Goal: Feedback & Contribution: Contribute content

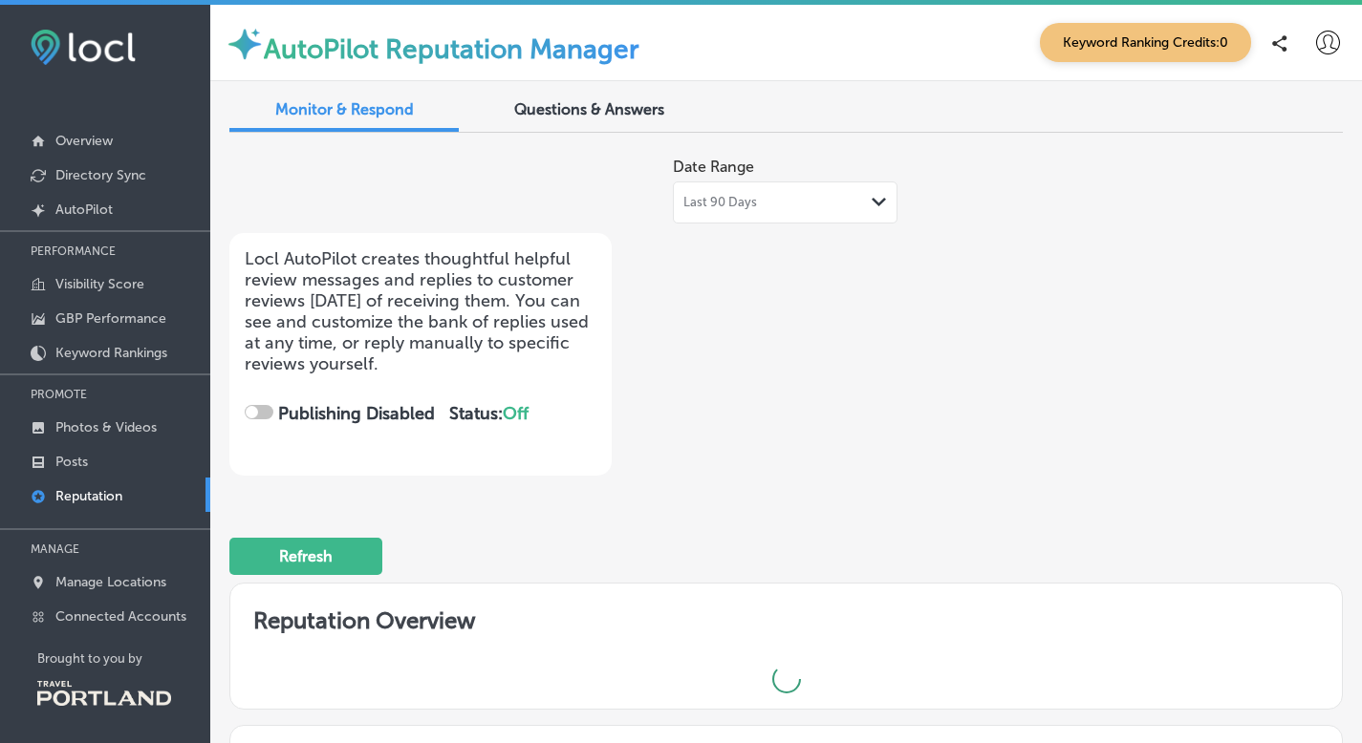
checkbox input "true"
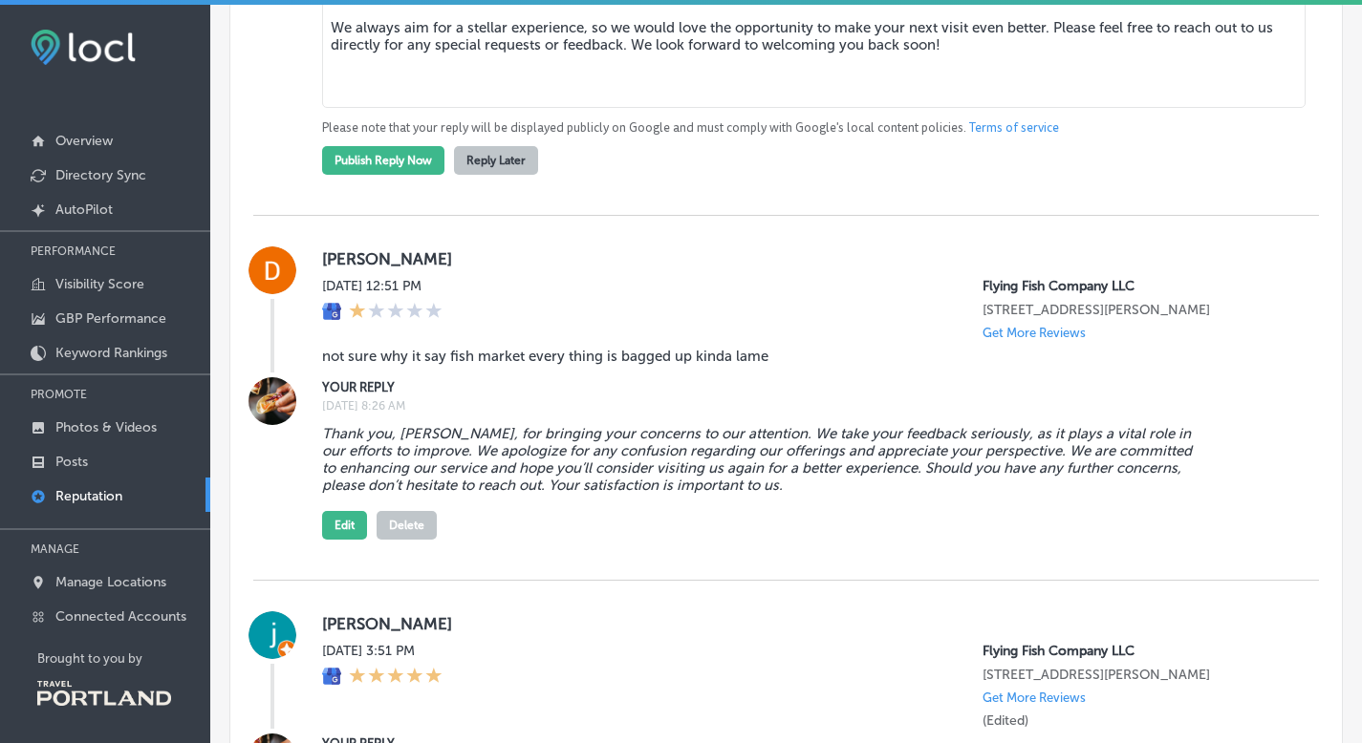
scroll to position [2922, 0]
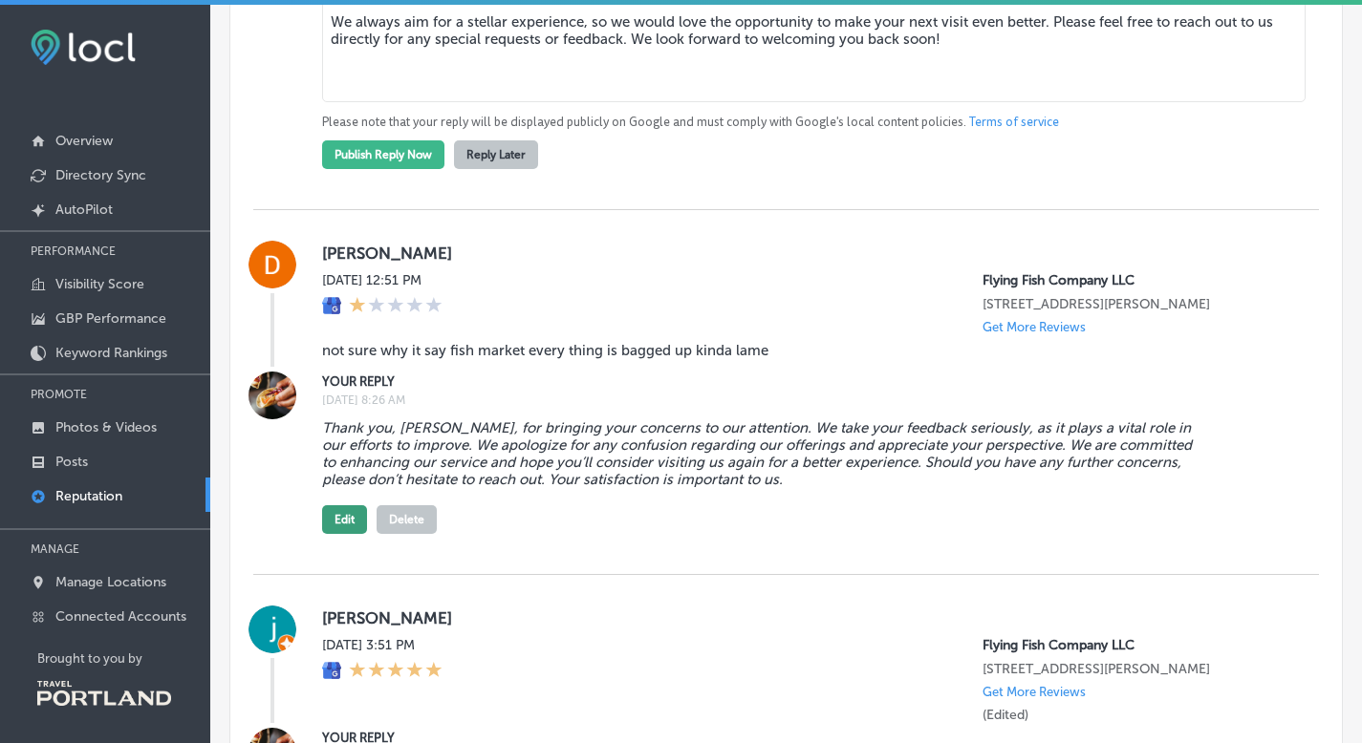
click at [351, 520] on button "Edit" at bounding box center [344, 520] width 45 height 29
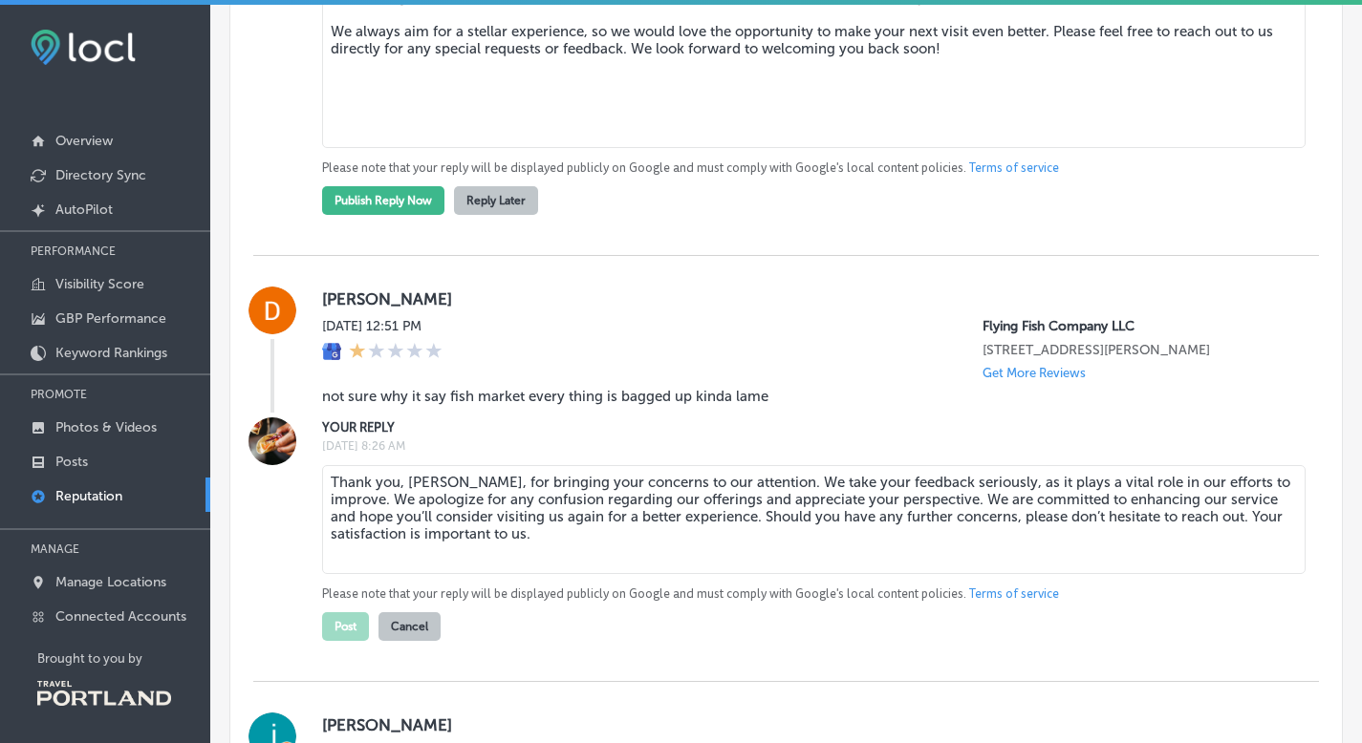
scroll to position [2953, 0]
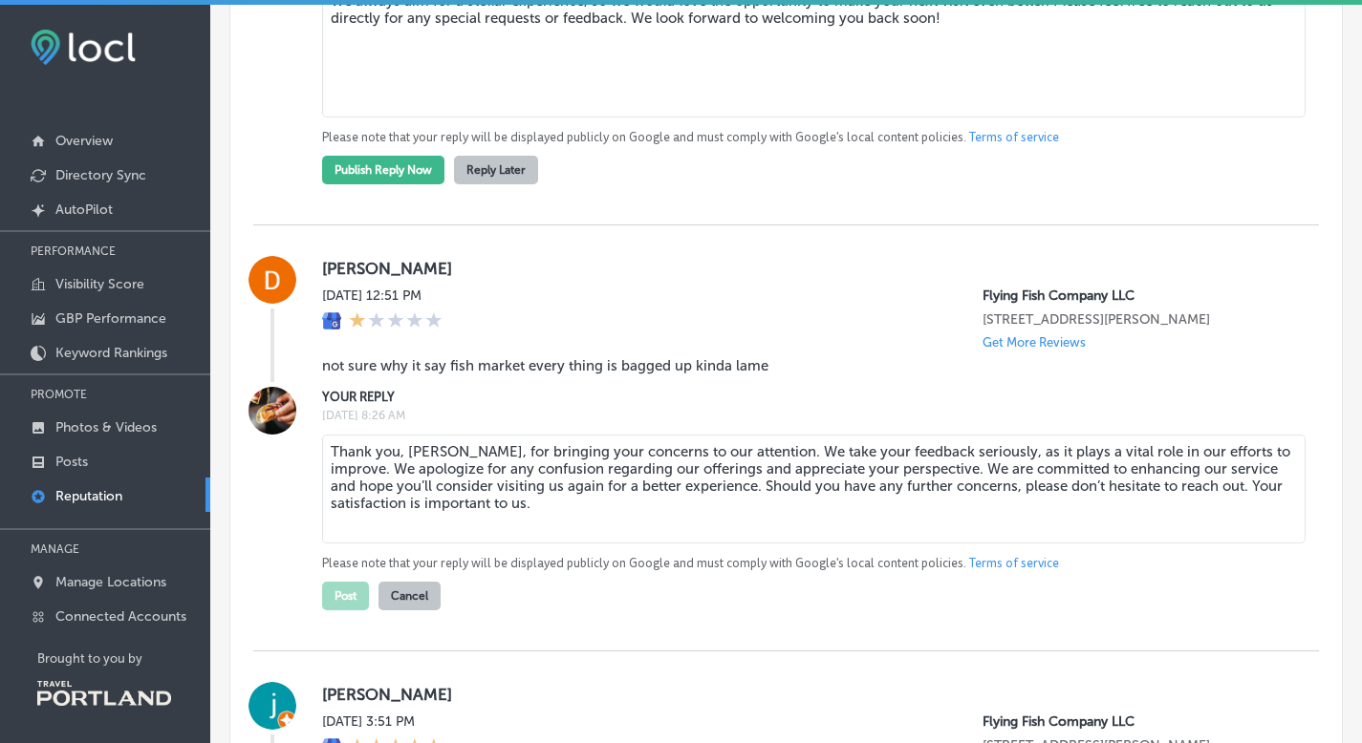
drag, startPoint x: 755, startPoint y: 449, endPoint x: 786, endPoint y: 522, distance: 78.8
click at [786, 522] on textarea "Thank you, [PERSON_NAME], for bringing your concerns to our attention. We take …" at bounding box center [813, 489] width 983 height 109
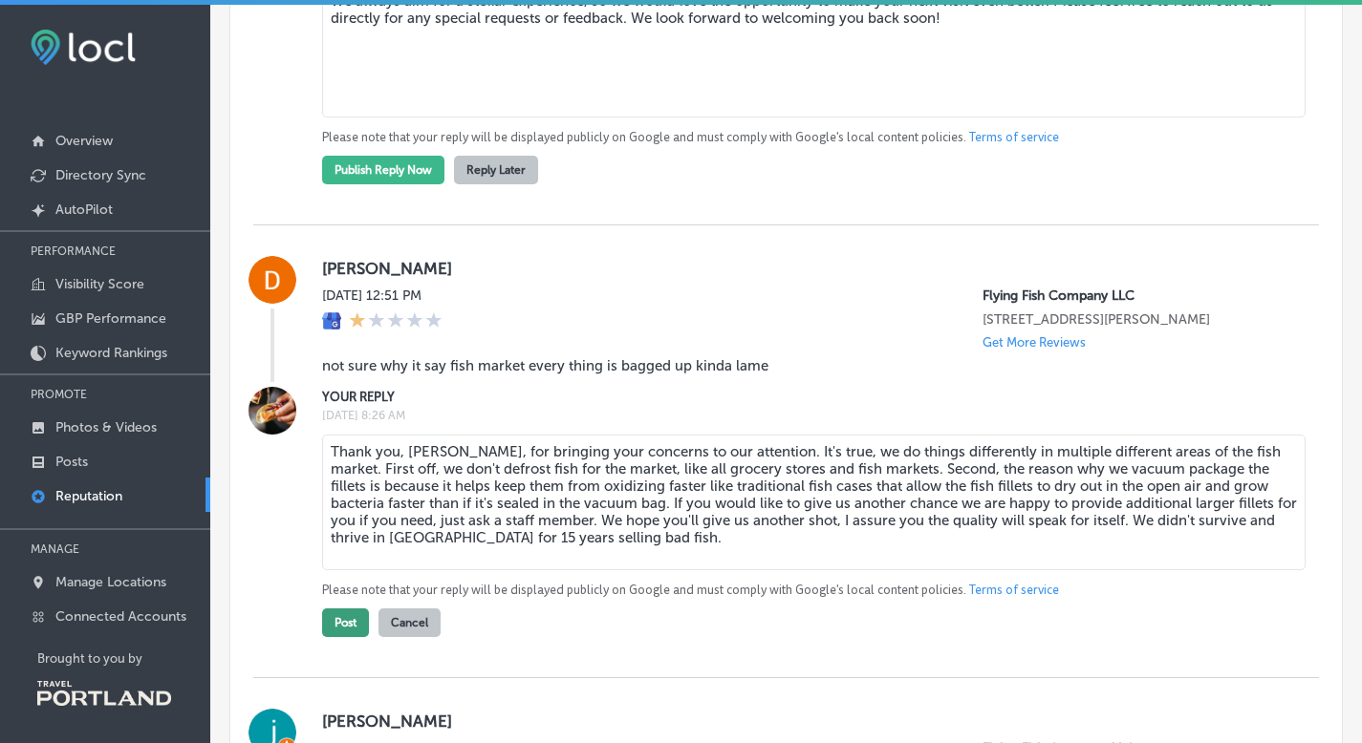
type textarea "Thank you, [PERSON_NAME], for bringing your concerns to our attention. It's tru…"
click at [337, 627] on button "Post" at bounding box center [345, 623] width 47 height 29
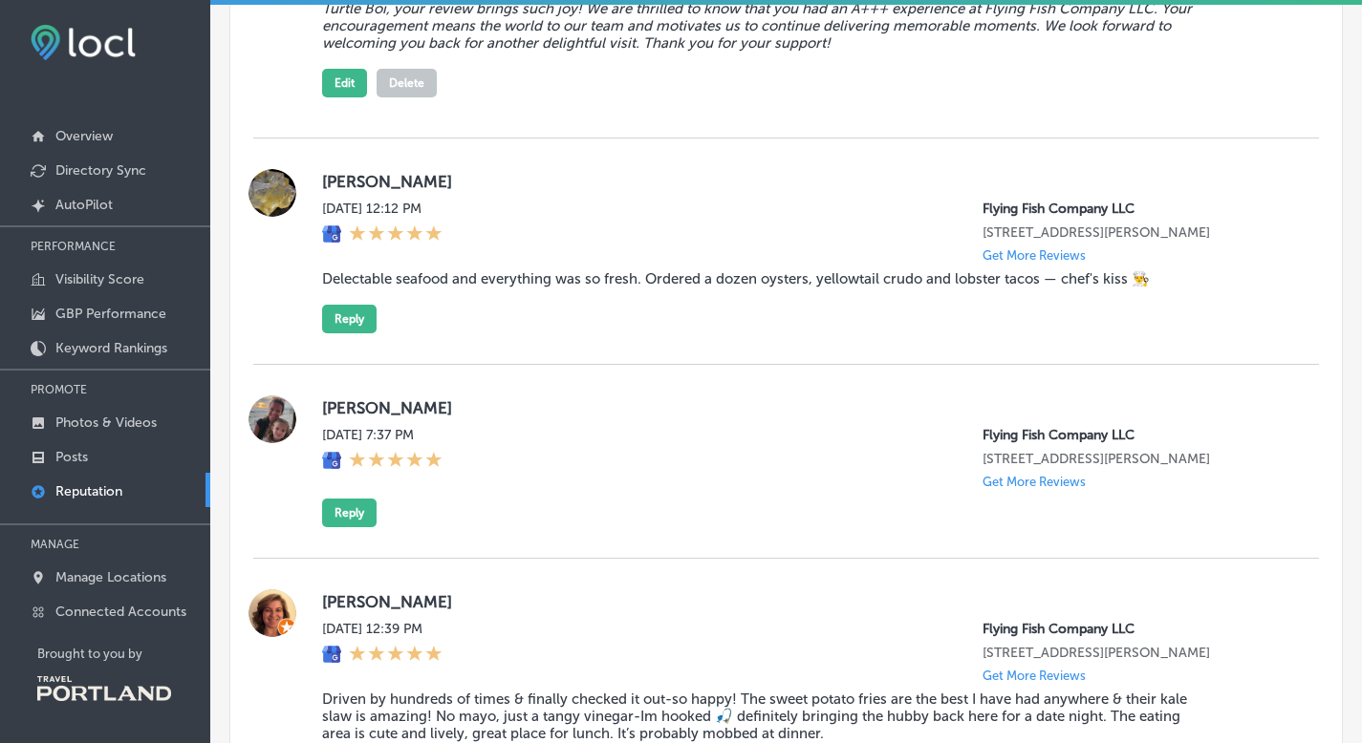
scroll to position [8608, 0]
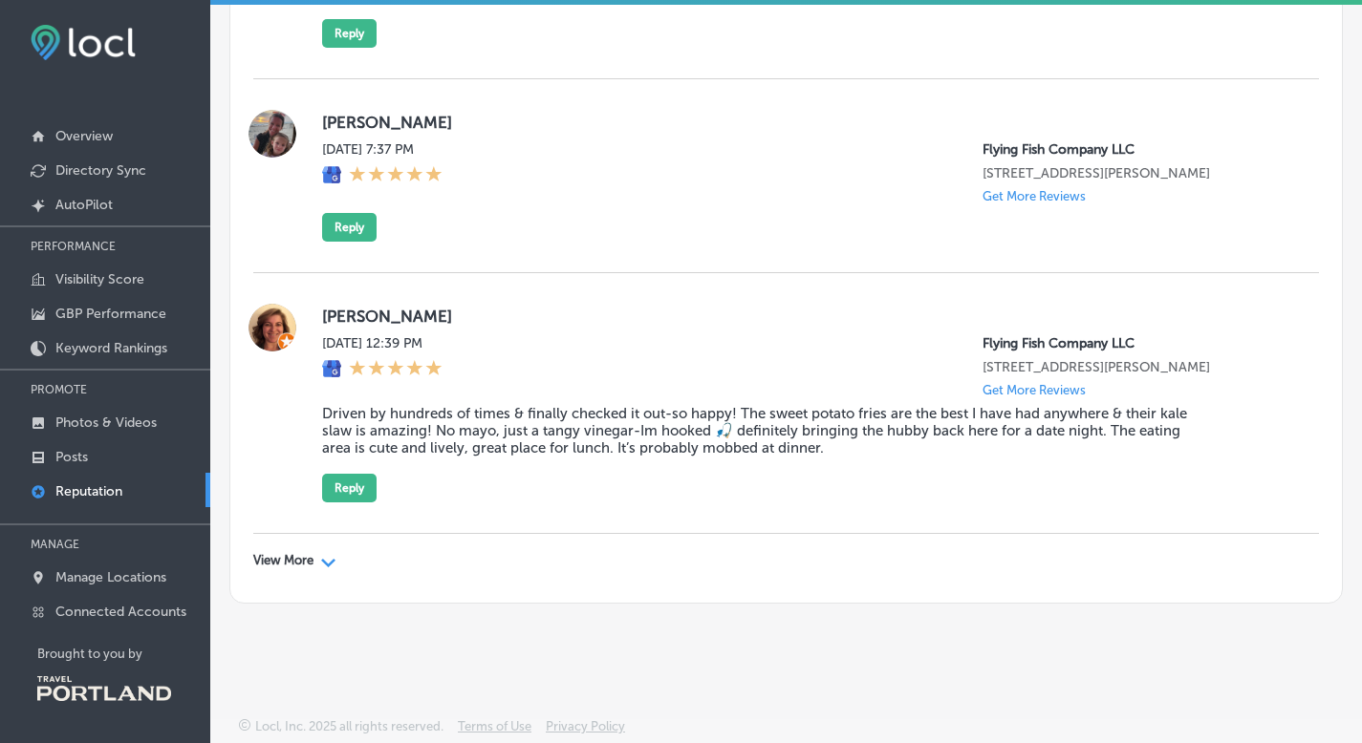
click at [91, 488] on p "Reputation" at bounding box center [88, 492] width 67 height 16
click at [114, 421] on p "Photos & Videos" at bounding box center [105, 423] width 101 height 16
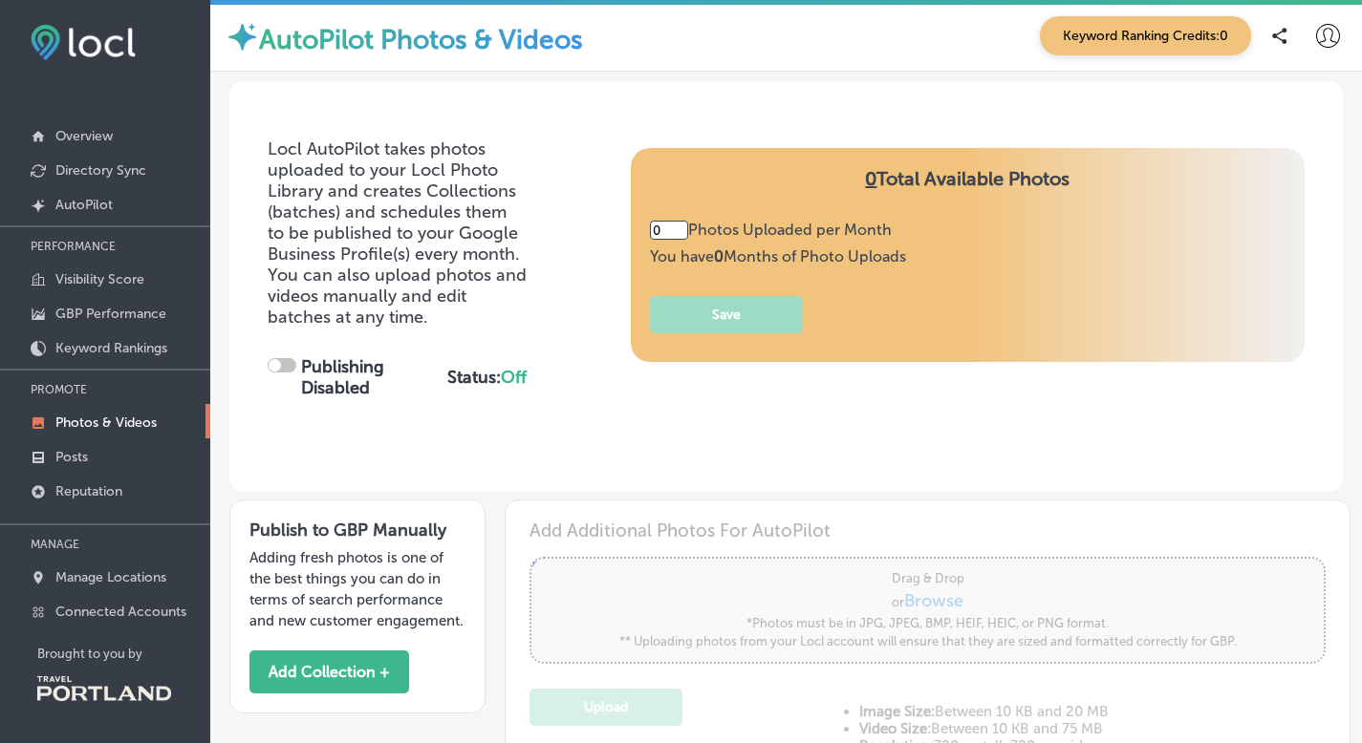
type input "5"
checkbox input "true"
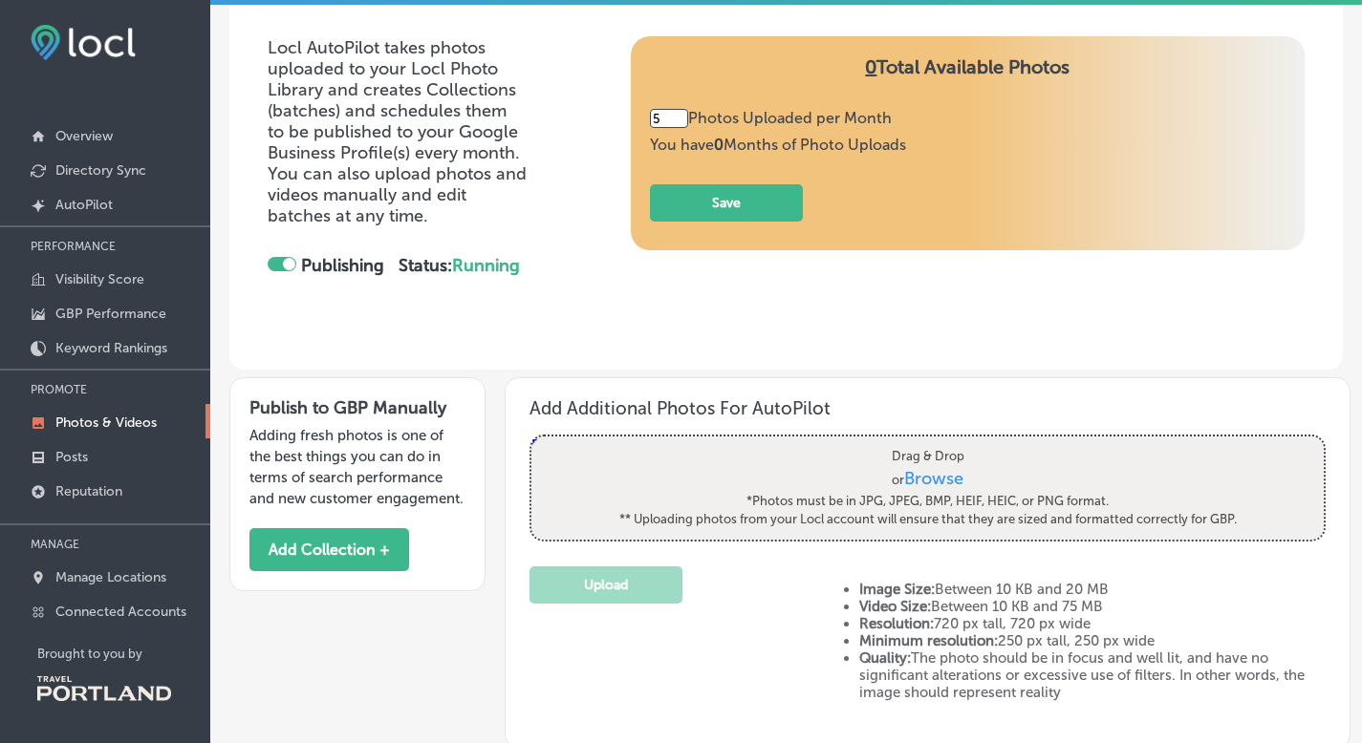
scroll to position [123, 0]
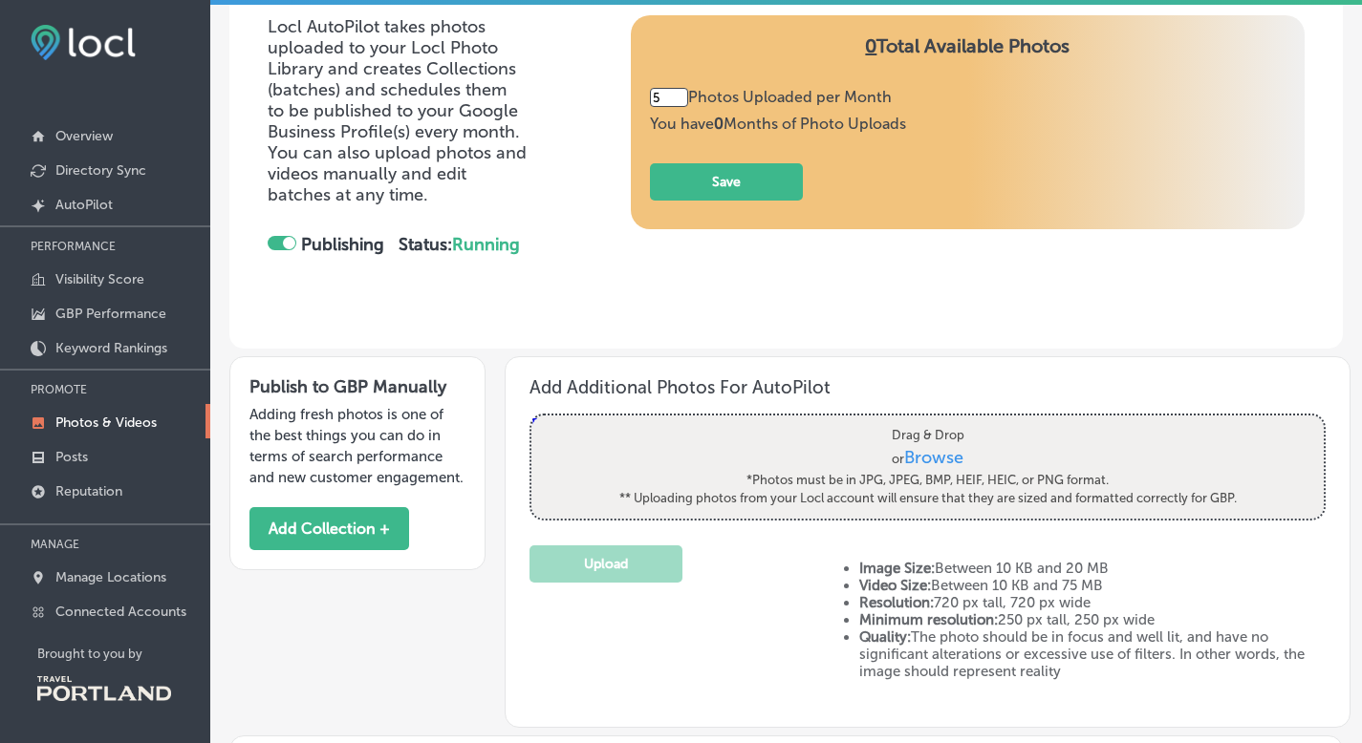
click at [926, 460] on span "Browse" at bounding box center [933, 457] width 59 height 21
click at [926, 421] on input "Drag & Drop or Browse *Photos must be in JPG, JPEG, BMP, HEIF, HEIC, or PNG for…" at bounding box center [927, 419] width 792 height 6
type input "C:\fakepath\4K1A8459.jpg"
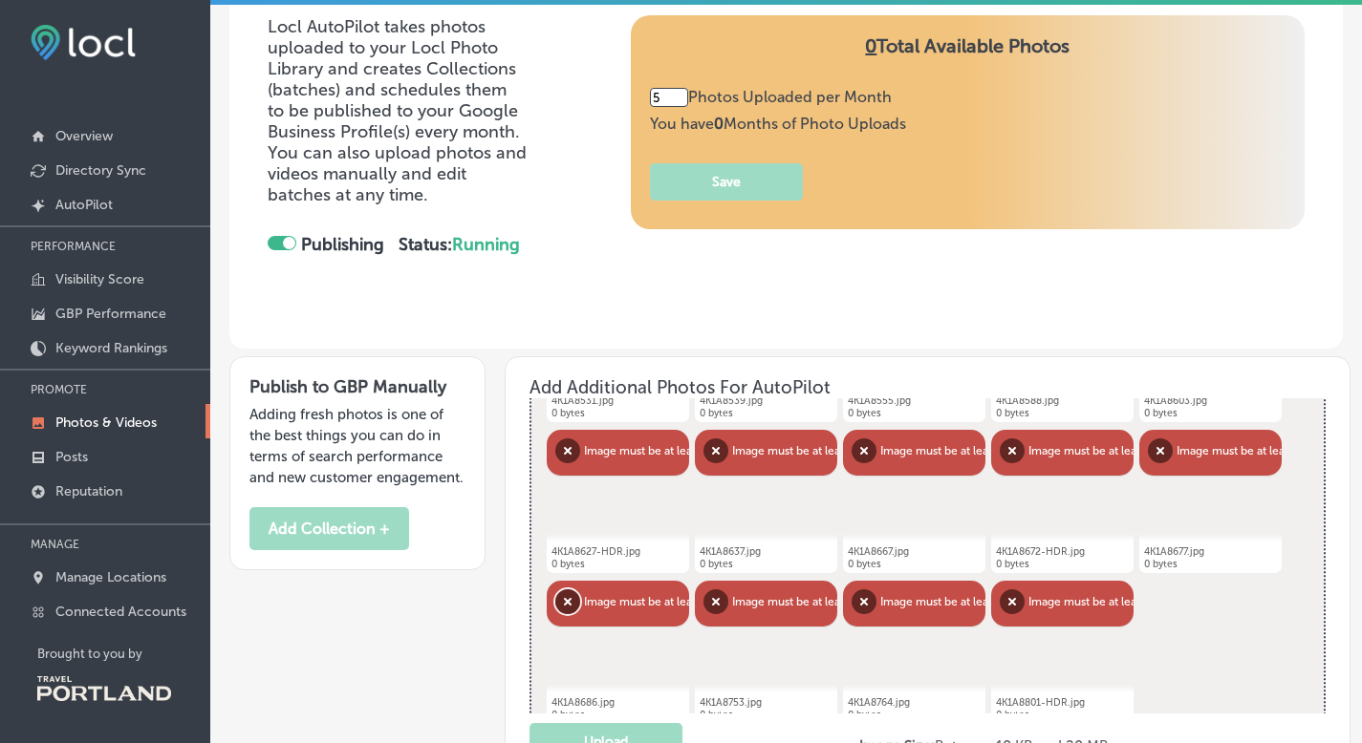
scroll to position [434, 0]
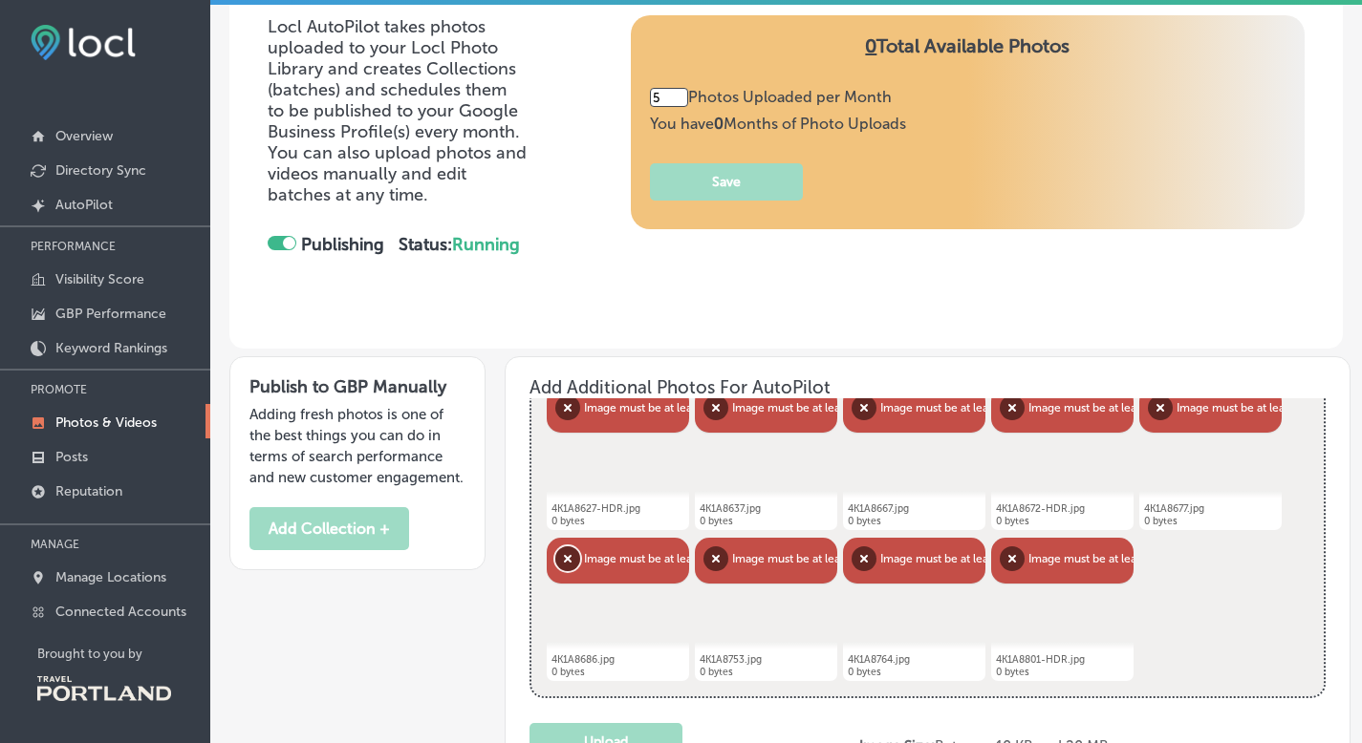
click at [563, 560] on button "Remove" at bounding box center [567, 559] width 25 height 25
click at [563, 560] on button "Remove" at bounding box center [568, 559] width 25 height 25
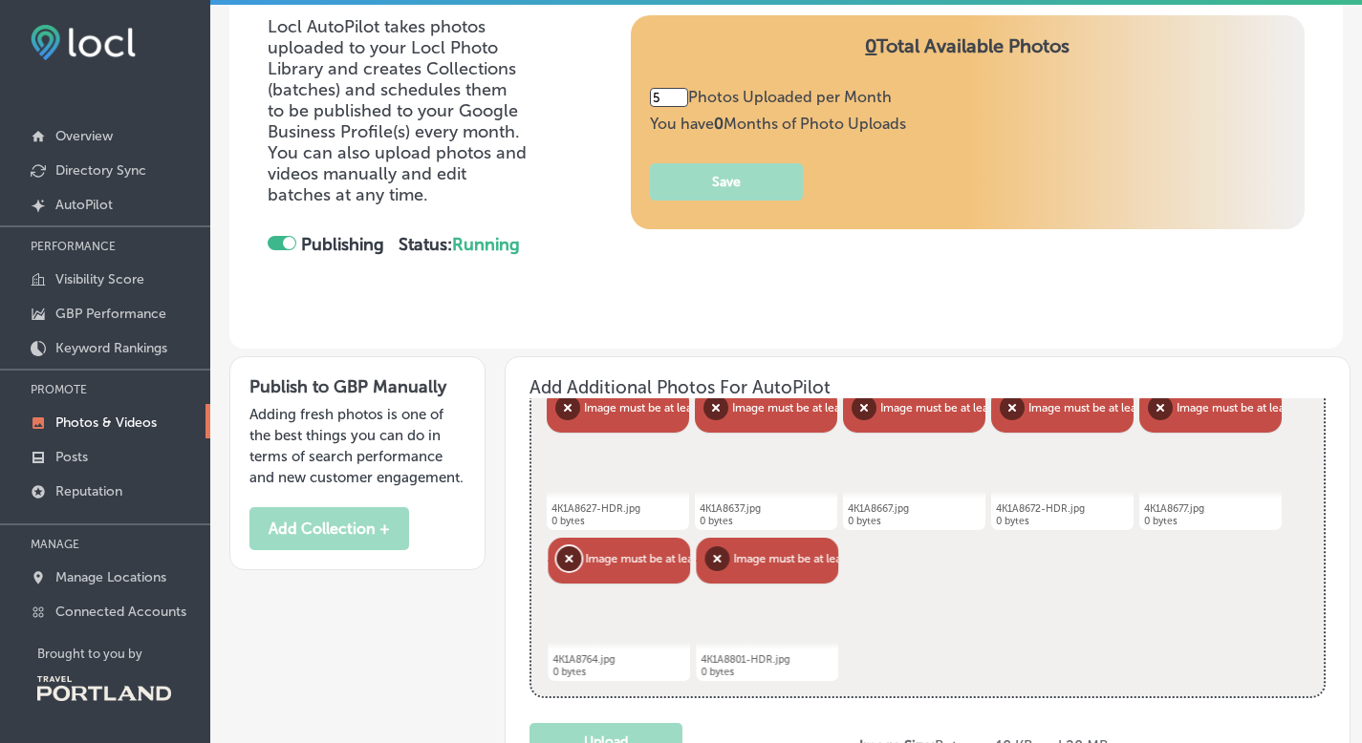
click at [563, 560] on button "Remove" at bounding box center [568, 559] width 25 height 25
click at [570, 560] on button "Remove" at bounding box center [567, 559] width 25 height 25
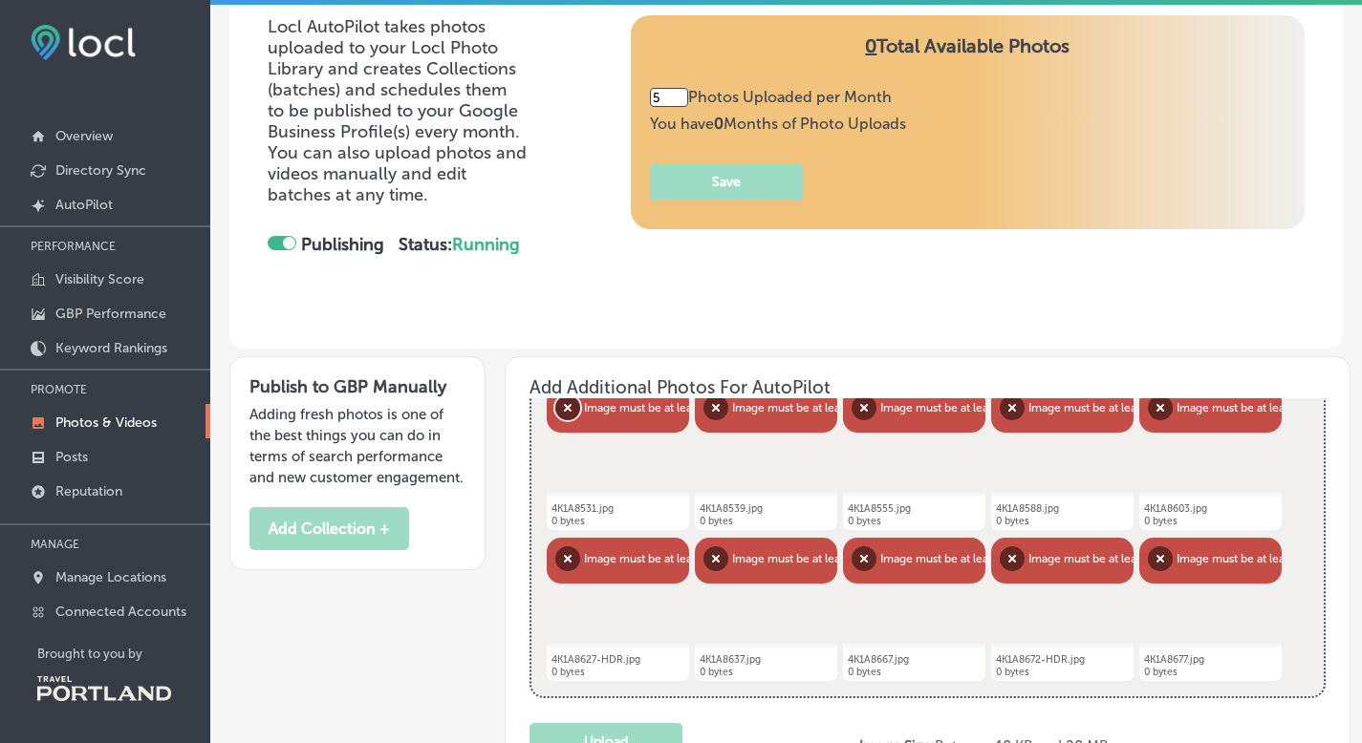
click at [561, 413] on button "Remove" at bounding box center [567, 408] width 25 height 25
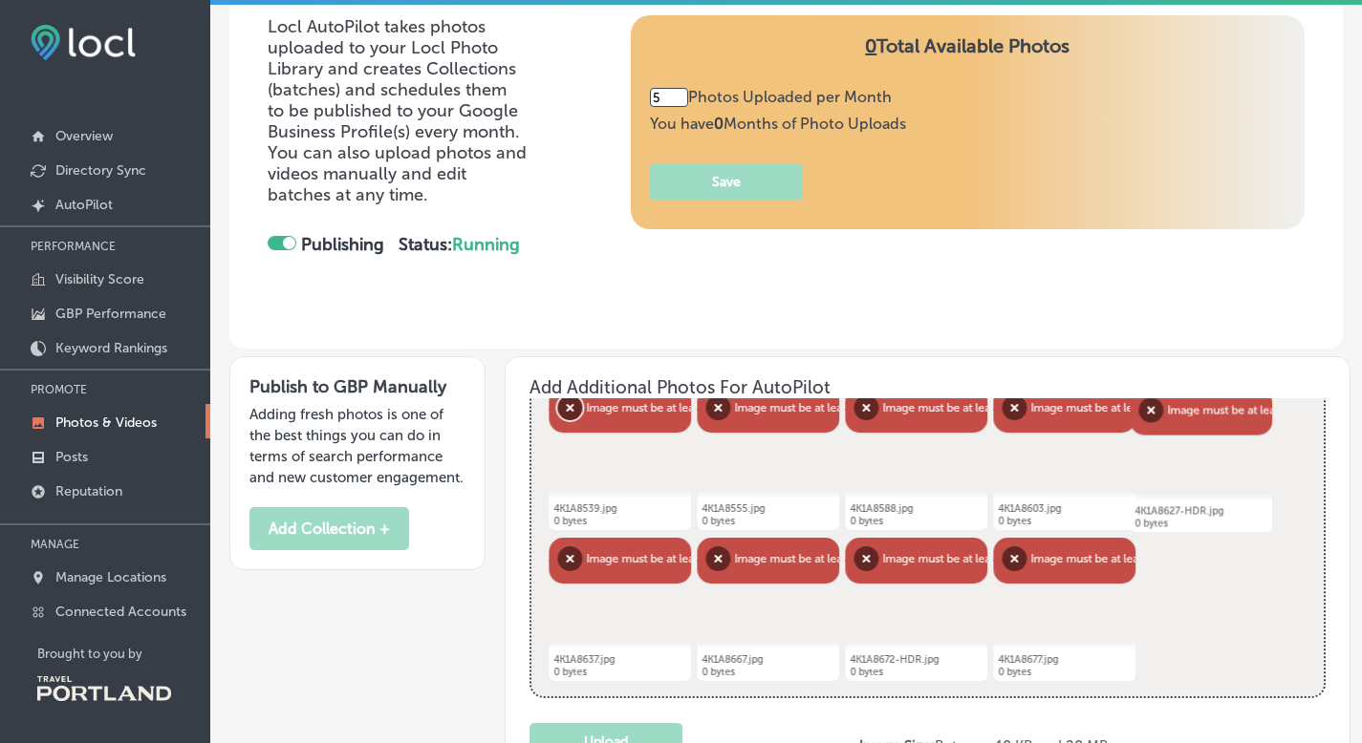
click at [561, 413] on button "Remove" at bounding box center [569, 408] width 25 height 25
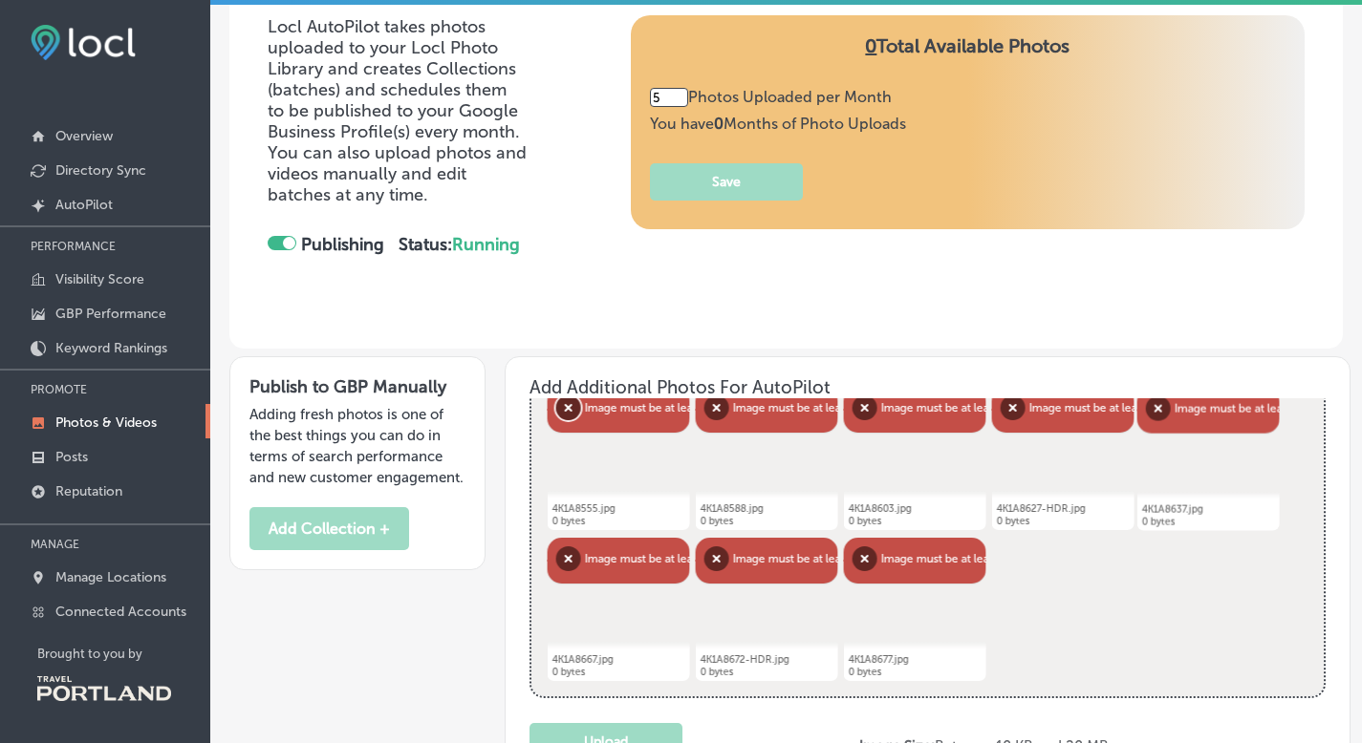
click at [561, 413] on button "Remove" at bounding box center [568, 408] width 25 height 25
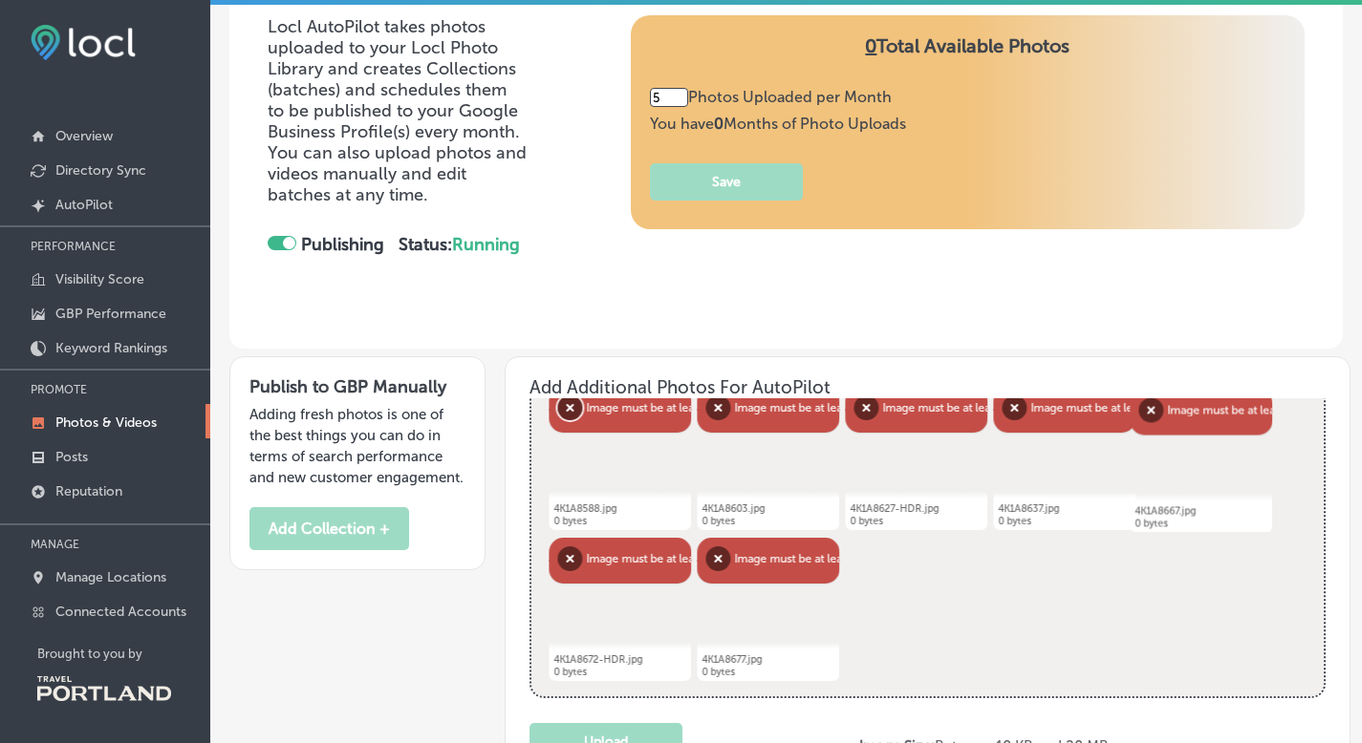
click at [561, 414] on button "Remove" at bounding box center [569, 408] width 25 height 25
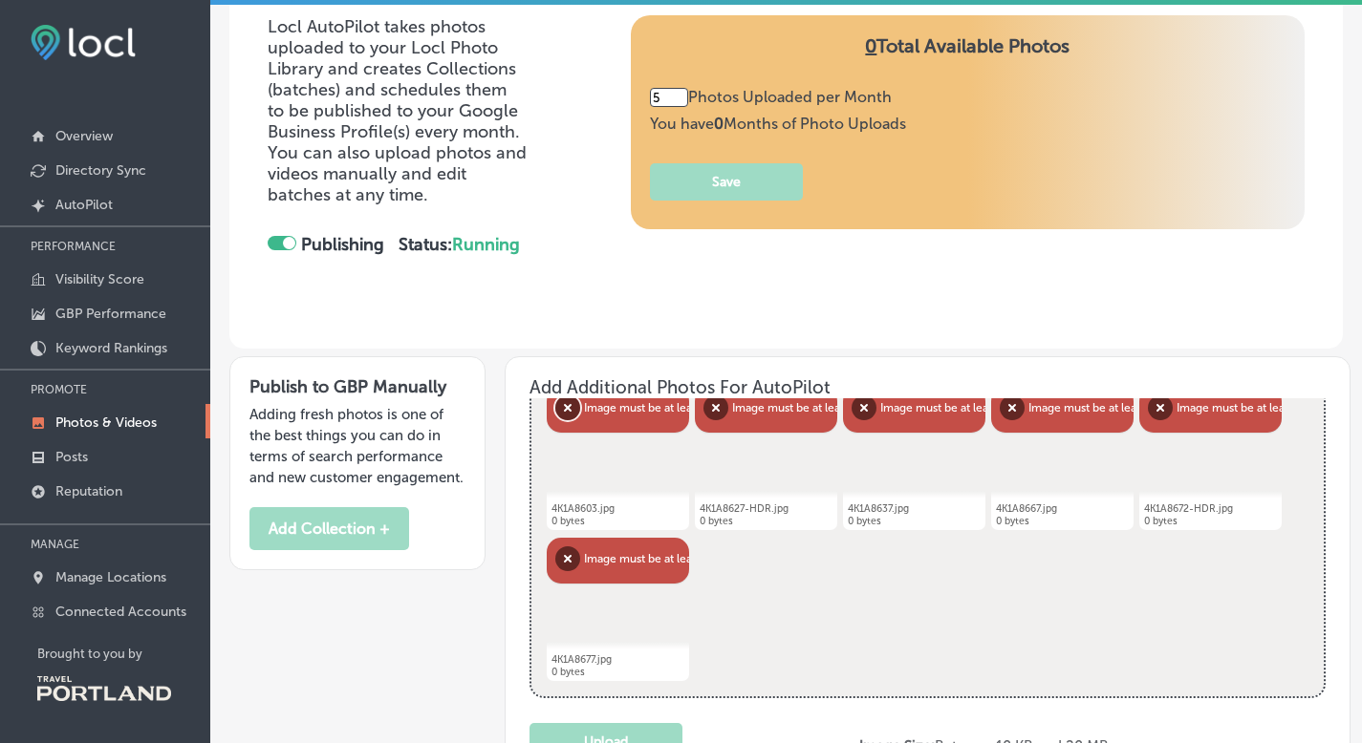
click at [561, 414] on button "Remove" at bounding box center [567, 408] width 25 height 25
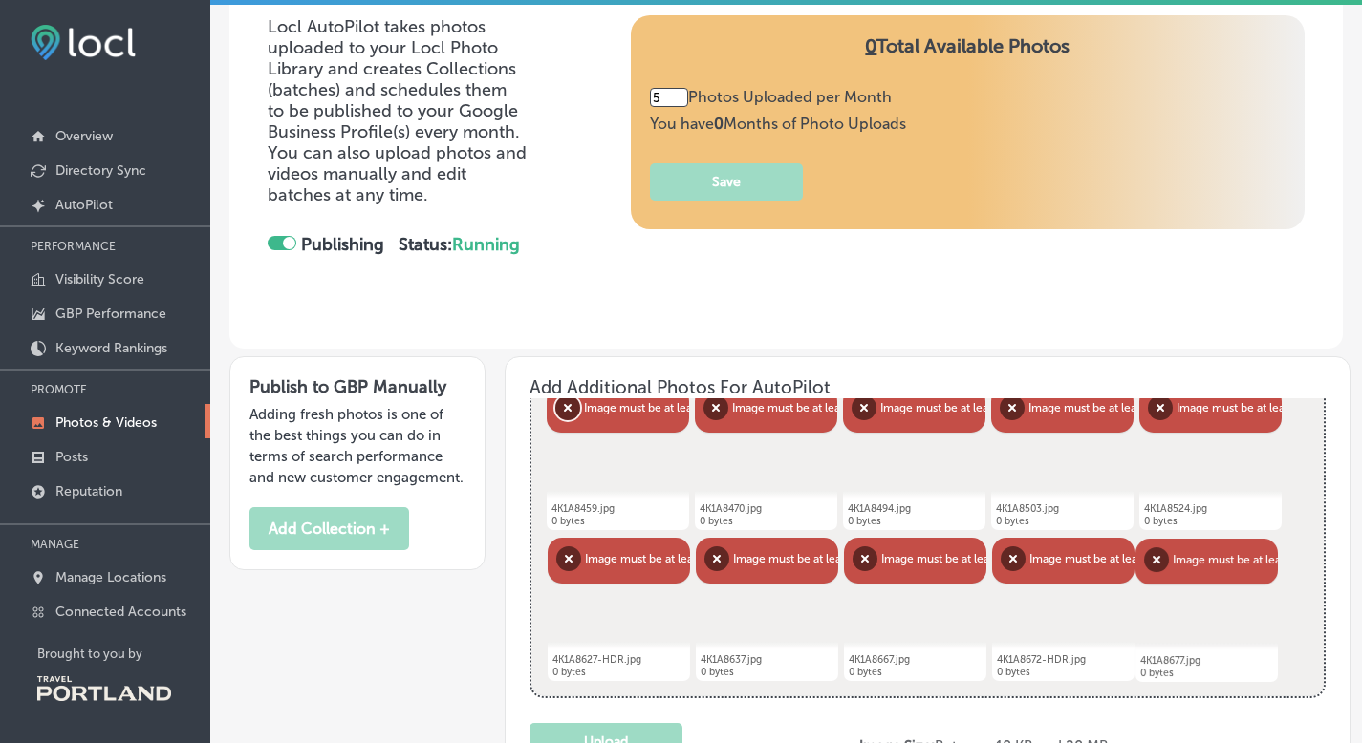
click at [561, 414] on button "Remove" at bounding box center [567, 408] width 25 height 25
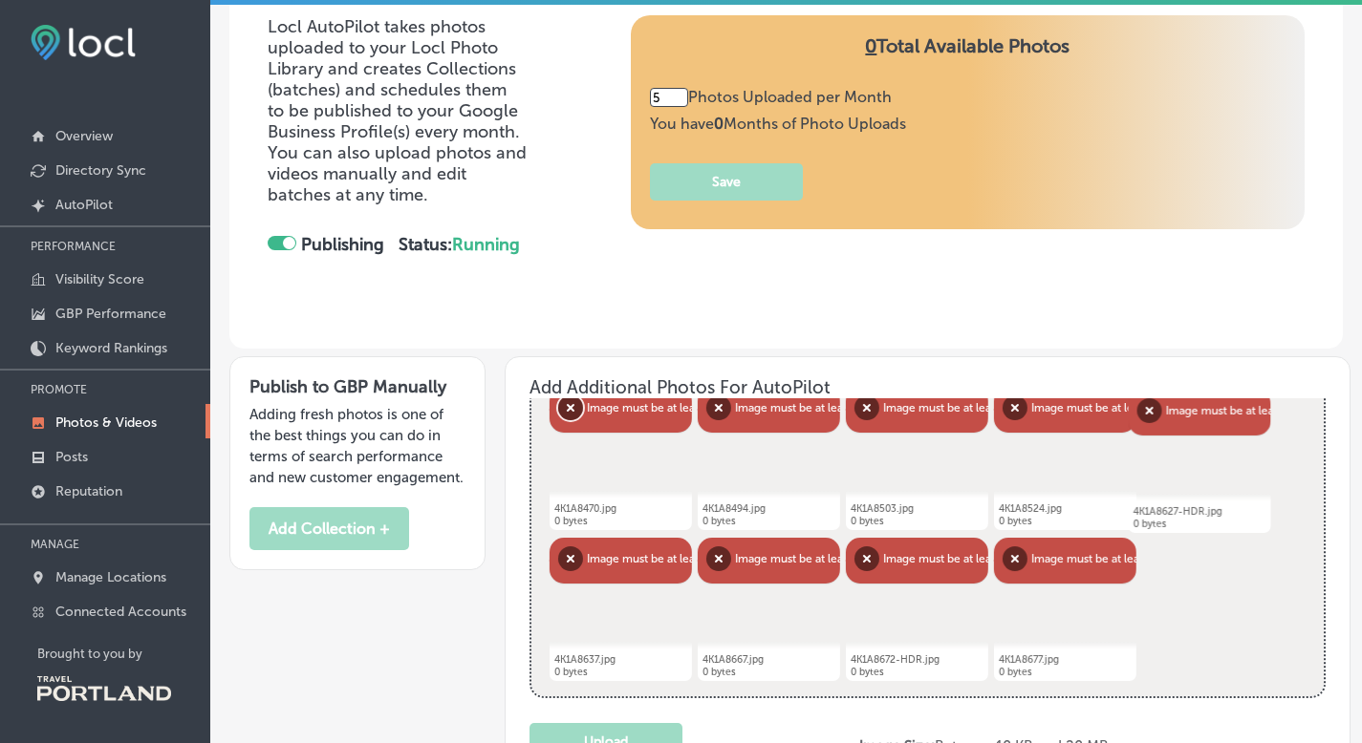
click at [561, 414] on button "Remove" at bounding box center [570, 408] width 25 height 25
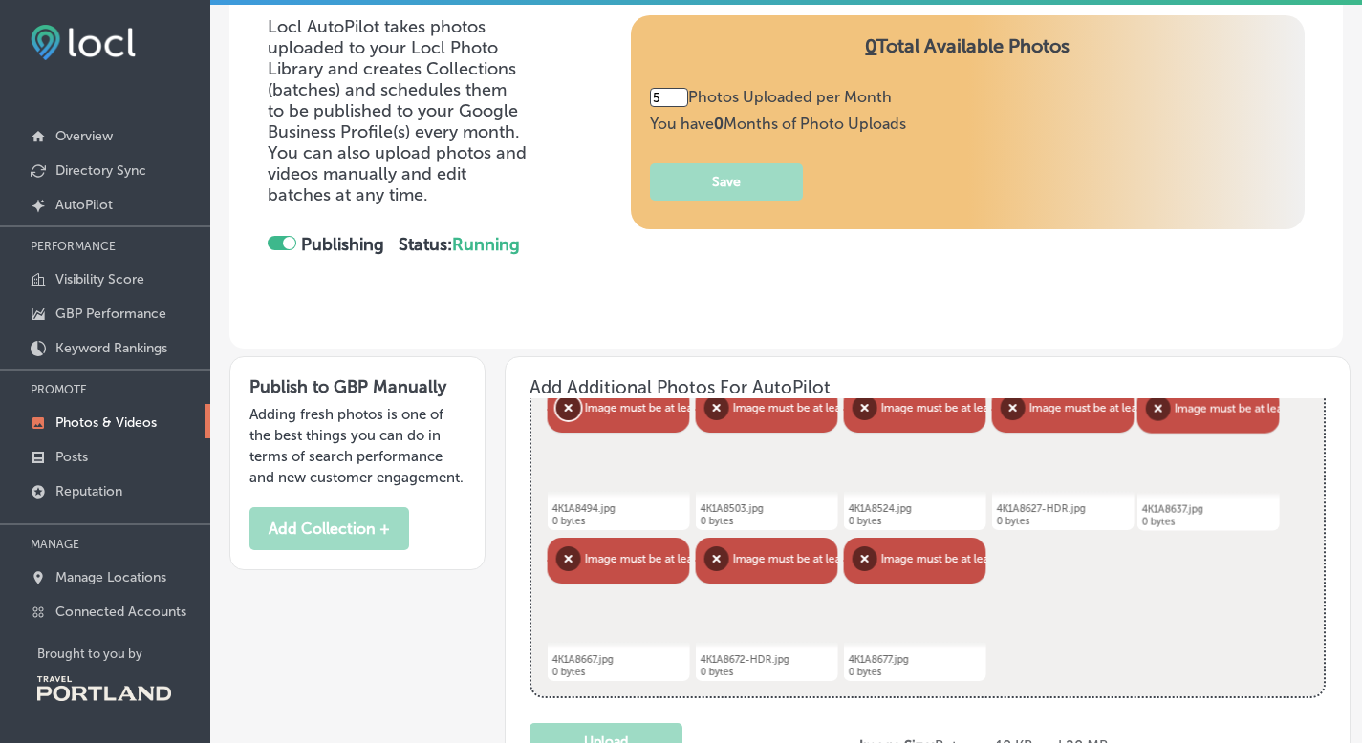
click at [561, 414] on button "Remove" at bounding box center [568, 408] width 25 height 25
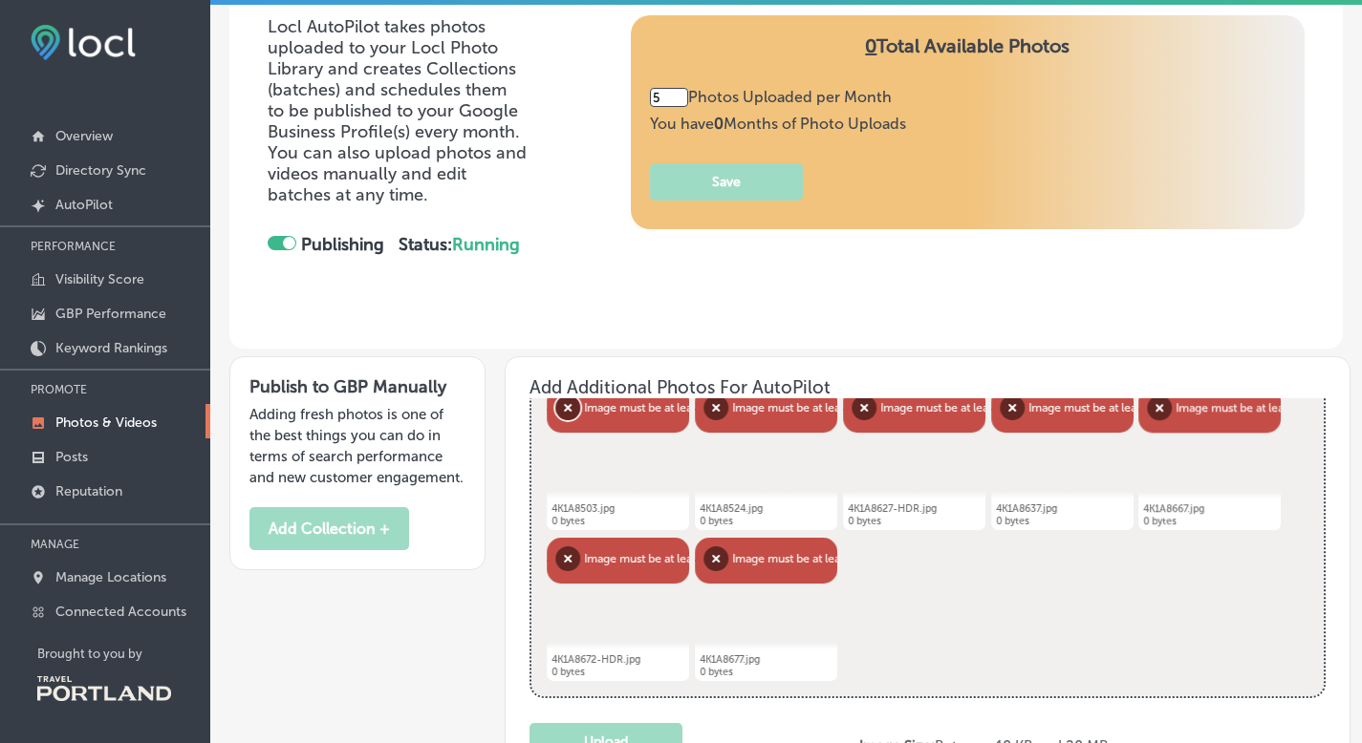
click at [561, 414] on button "Remove" at bounding box center [567, 408] width 25 height 25
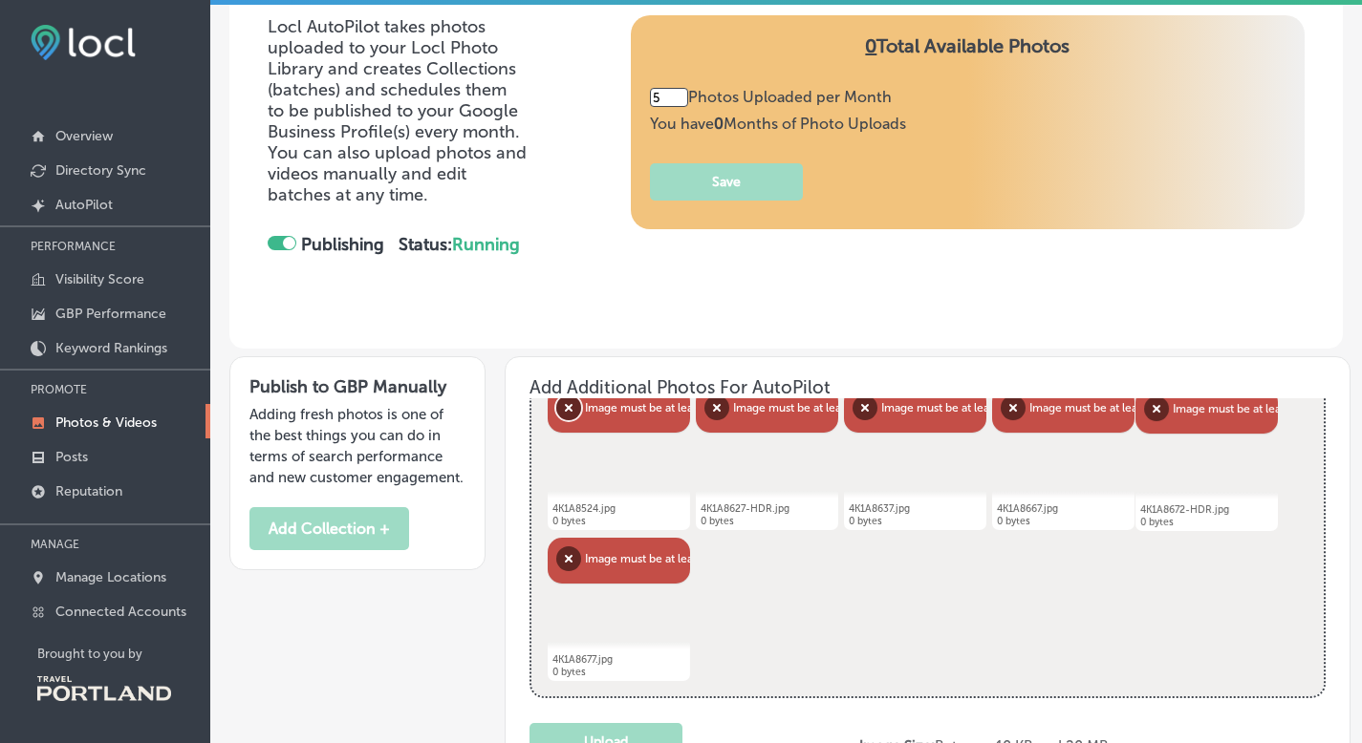
click at [561, 414] on button "Remove" at bounding box center [568, 408] width 25 height 25
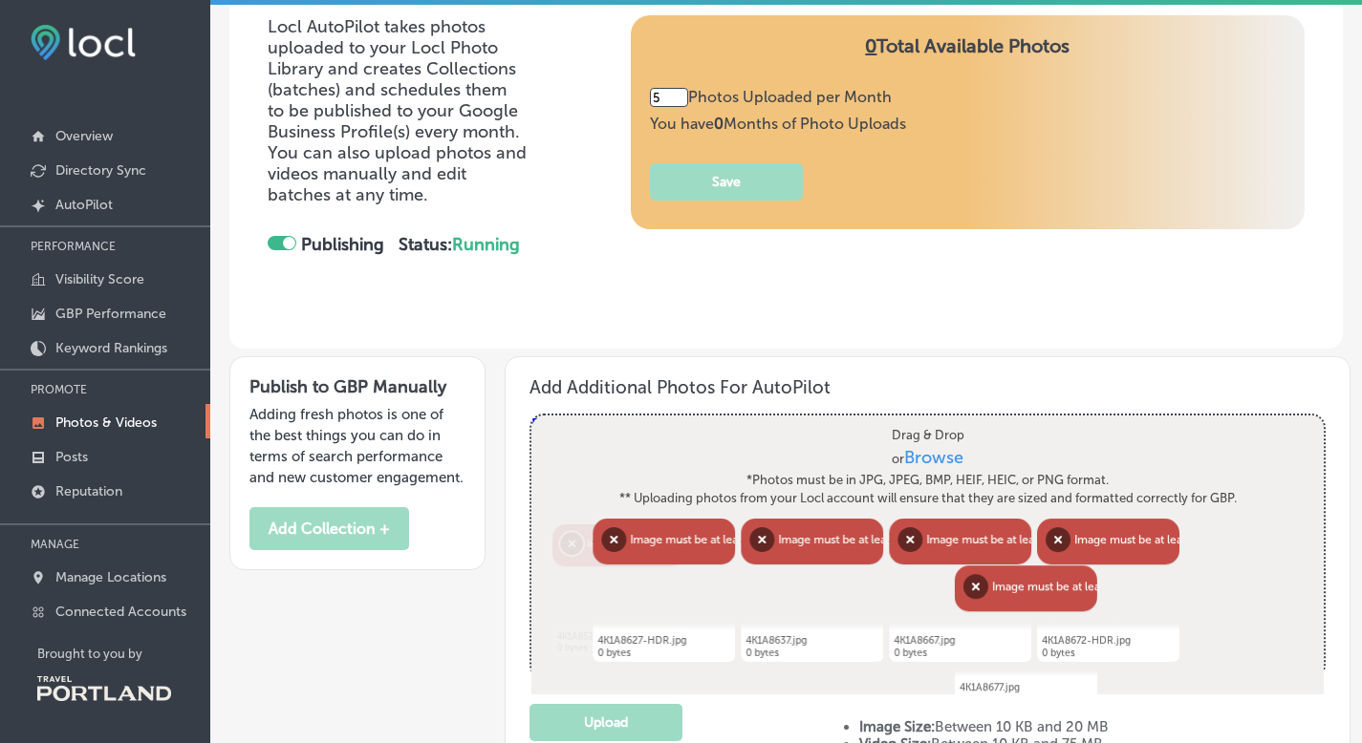
scroll to position [0, 0]
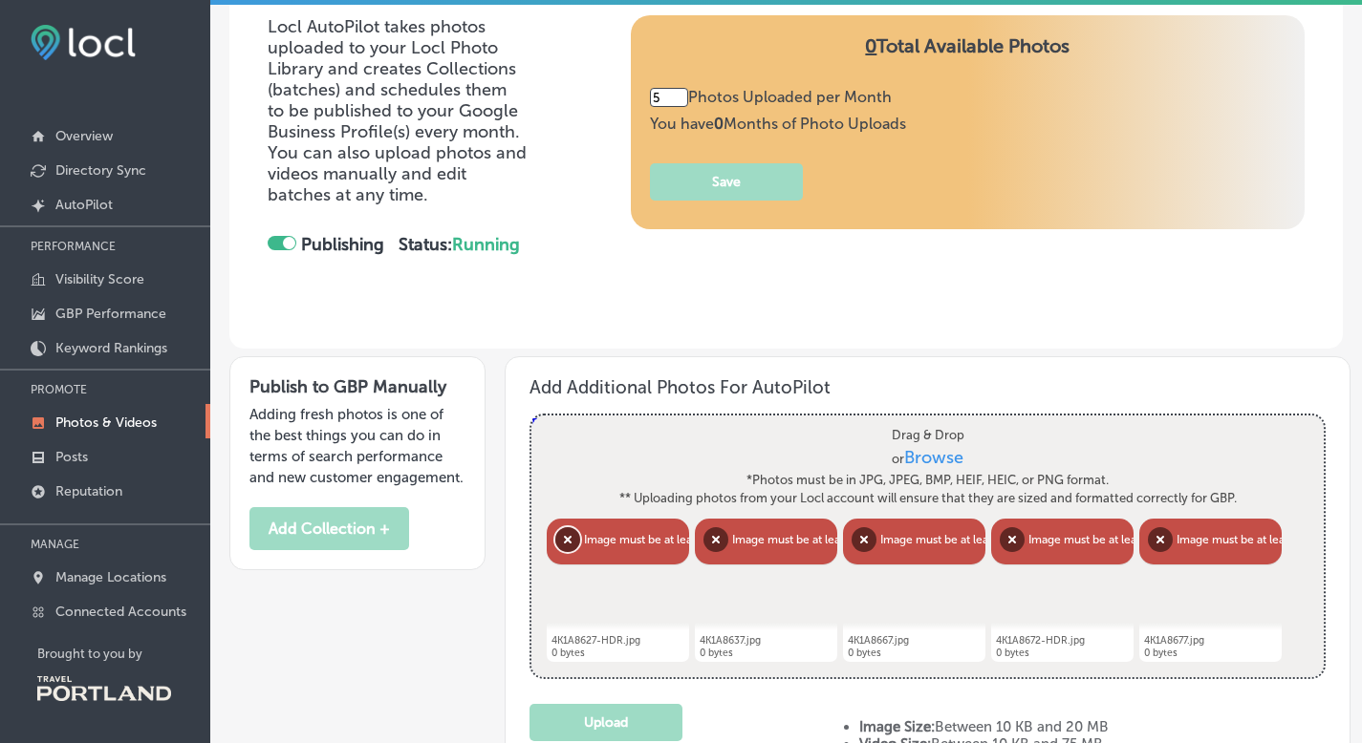
click at [559, 538] on button "Remove" at bounding box center [567, 539] width 25 height 25
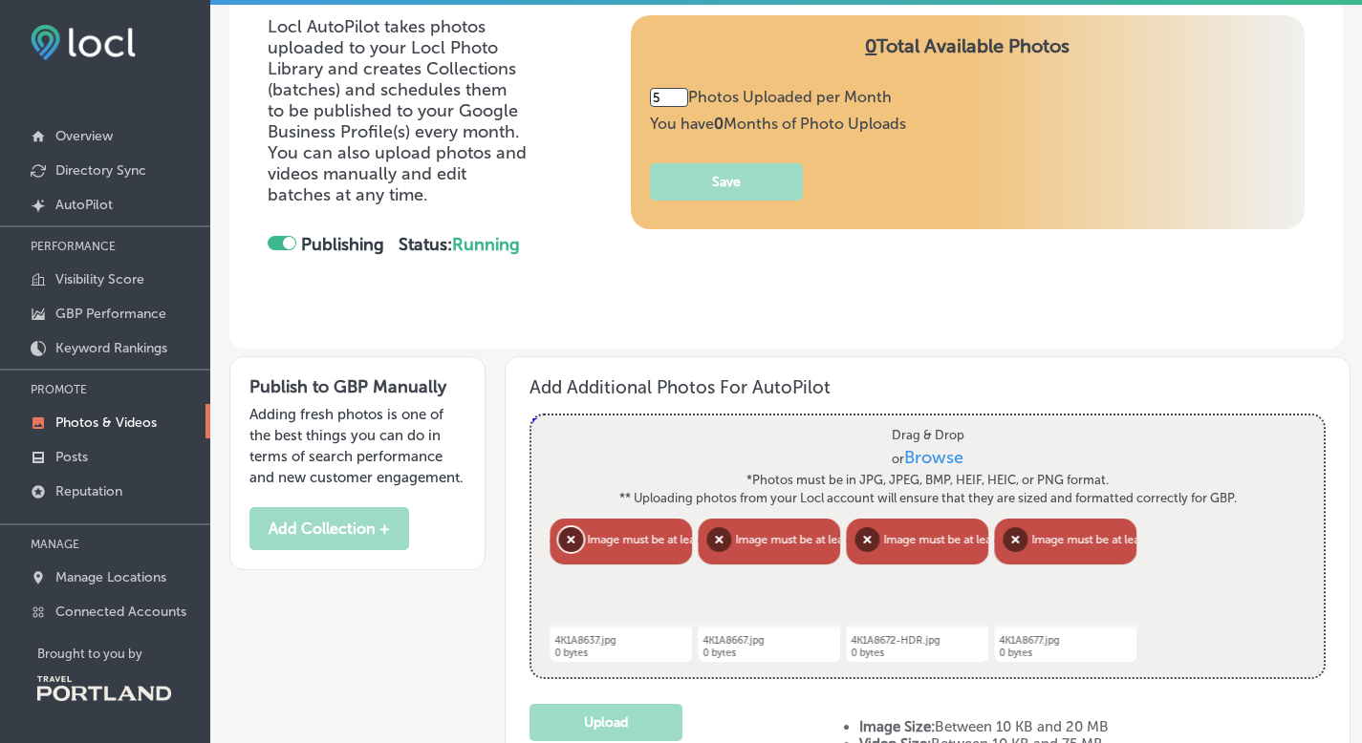
click at [572, 550] on button "Remove" at bounding box center [570, 539] width 25 height 25
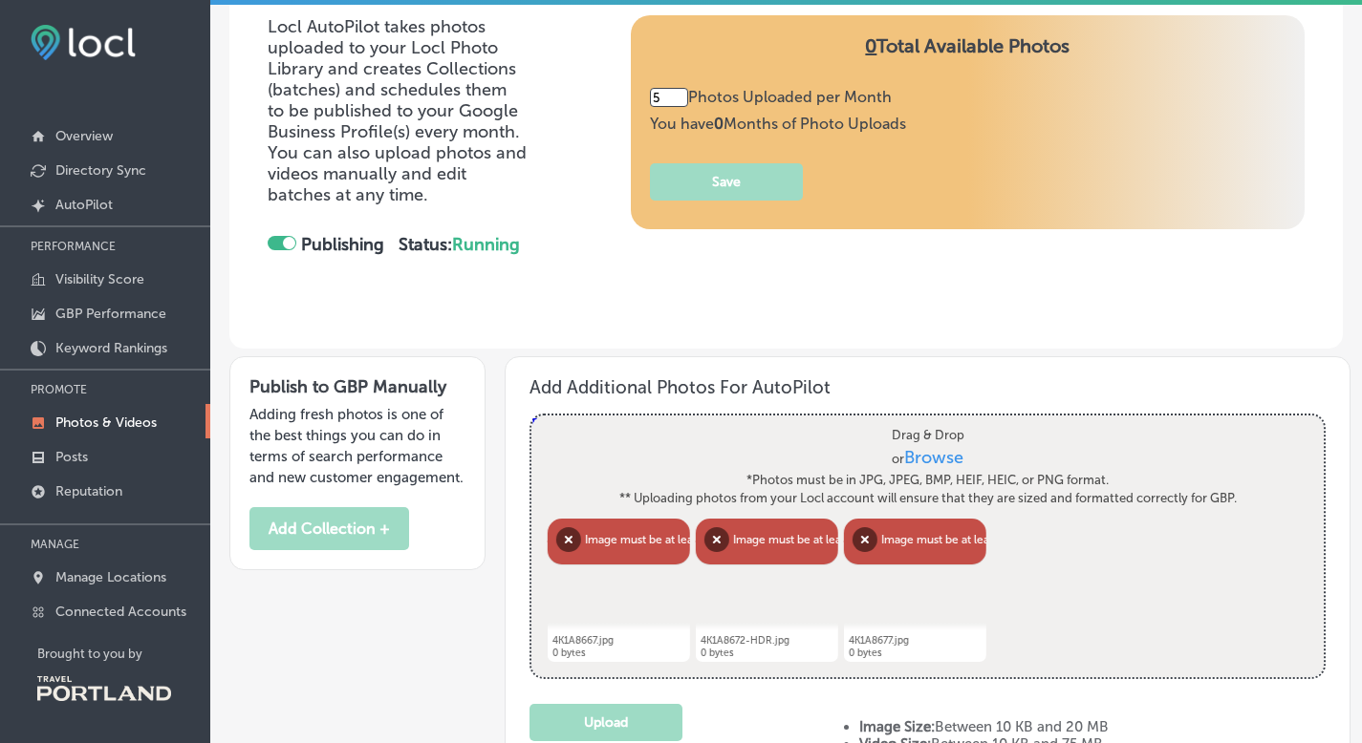
click at [590, 554] on div "Abort Retry Remove Upload Cancel Retry Remove 4K1A8667.jpg 0 bytes Image must b…" at bounding box center [619, 590] width 142 height 143
click at [575, 547] on button "Remove" at bounding box center [567, 539] width 25 height 25
click at [576, 543] on button "Remove" at bounding box center [567, 539] width 25 height 25
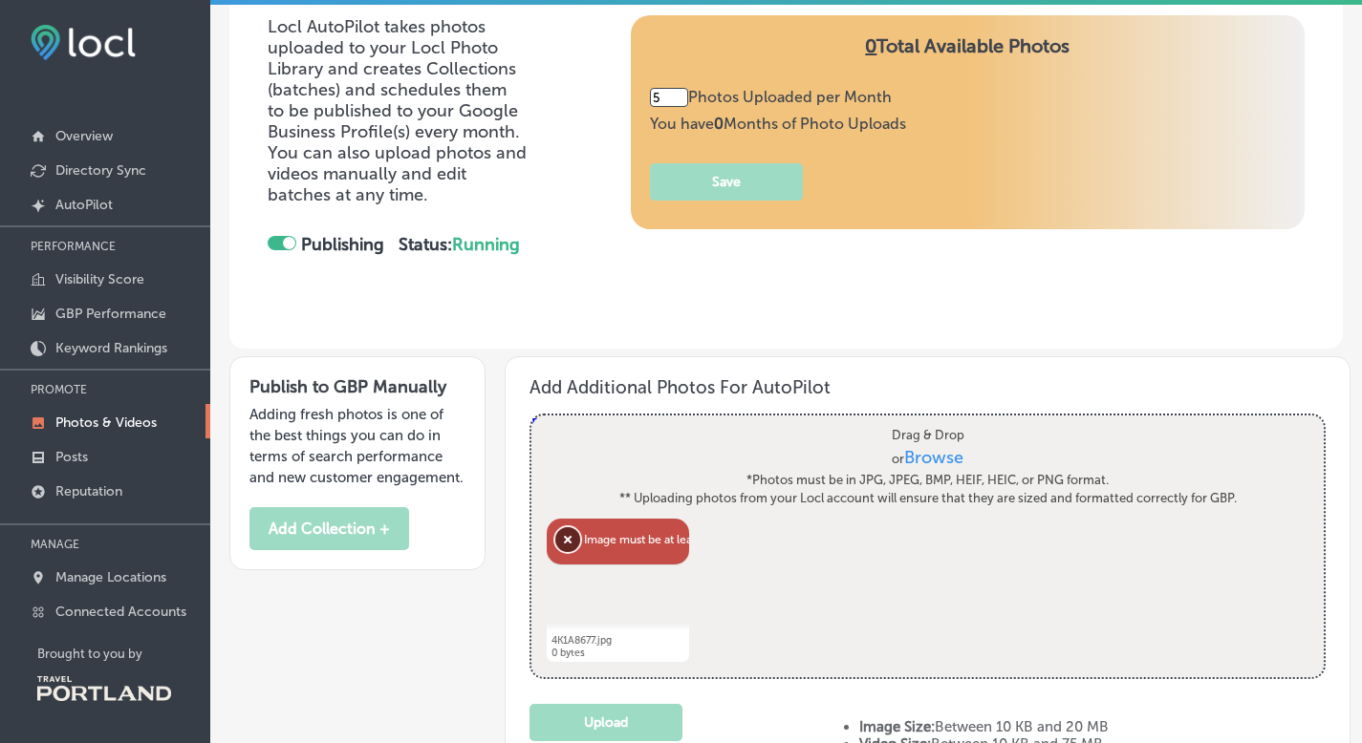
click at [570, 534] on button "Remove" at bounding box center [567, 539] width 25 height 25
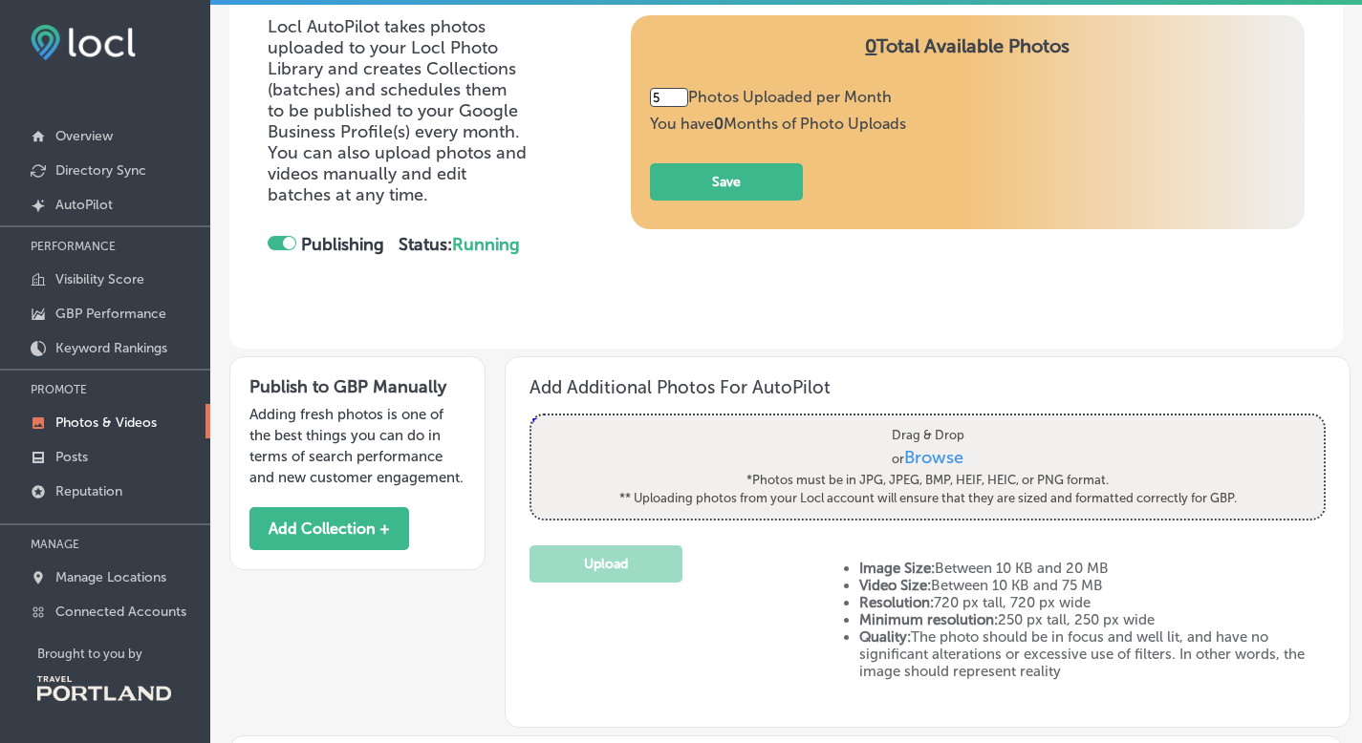
click at [925, 451] on span "Browse" at bounding box center [933, 457] width 59 height 21
click at [925, 421] on input "Drag & Drop or Browse *Photos must be in JPG, JPEG, BMP, HEIF, HEIC, or PNG for…" at bounding box center [927, 419] width 792 height 6
type input "C:\fakepath\6C75125A-3B02-4774-86BE-3B5E5CD9C5CB.jpeg"
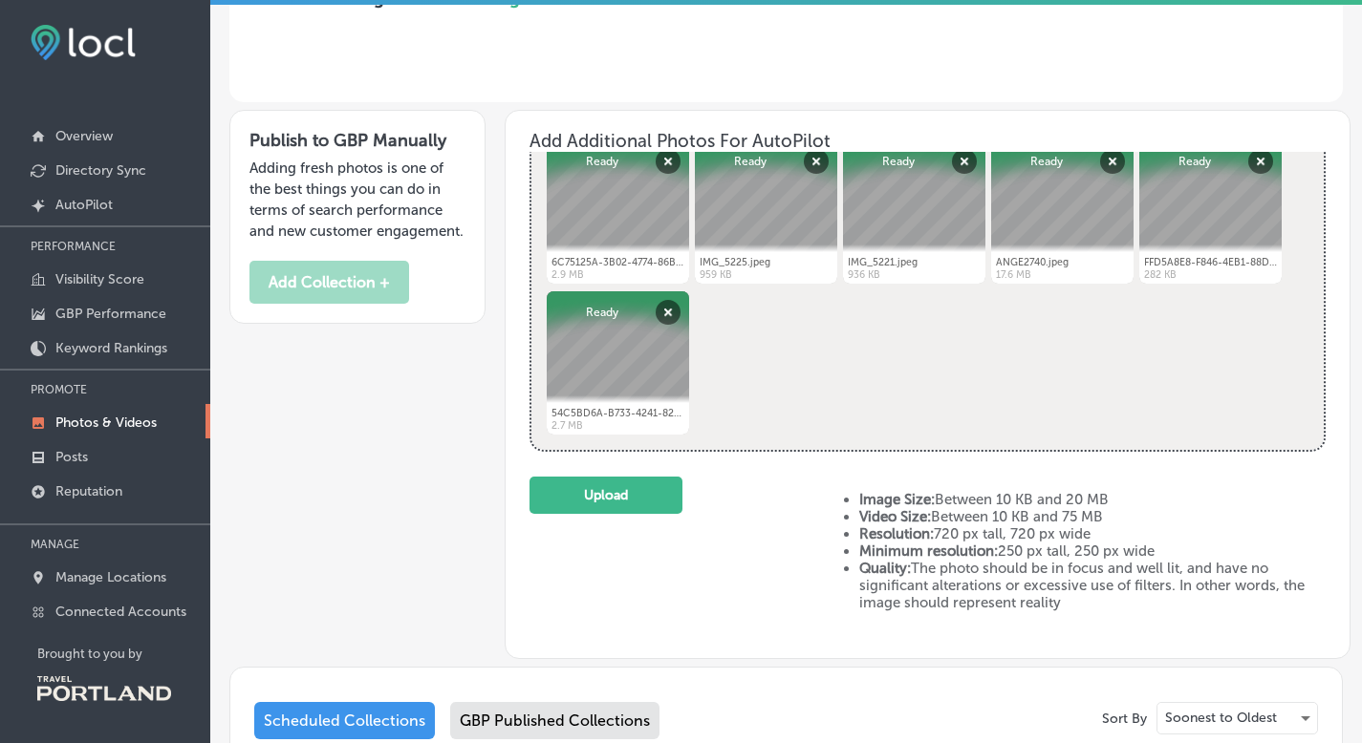
scroll to position [410, 0]
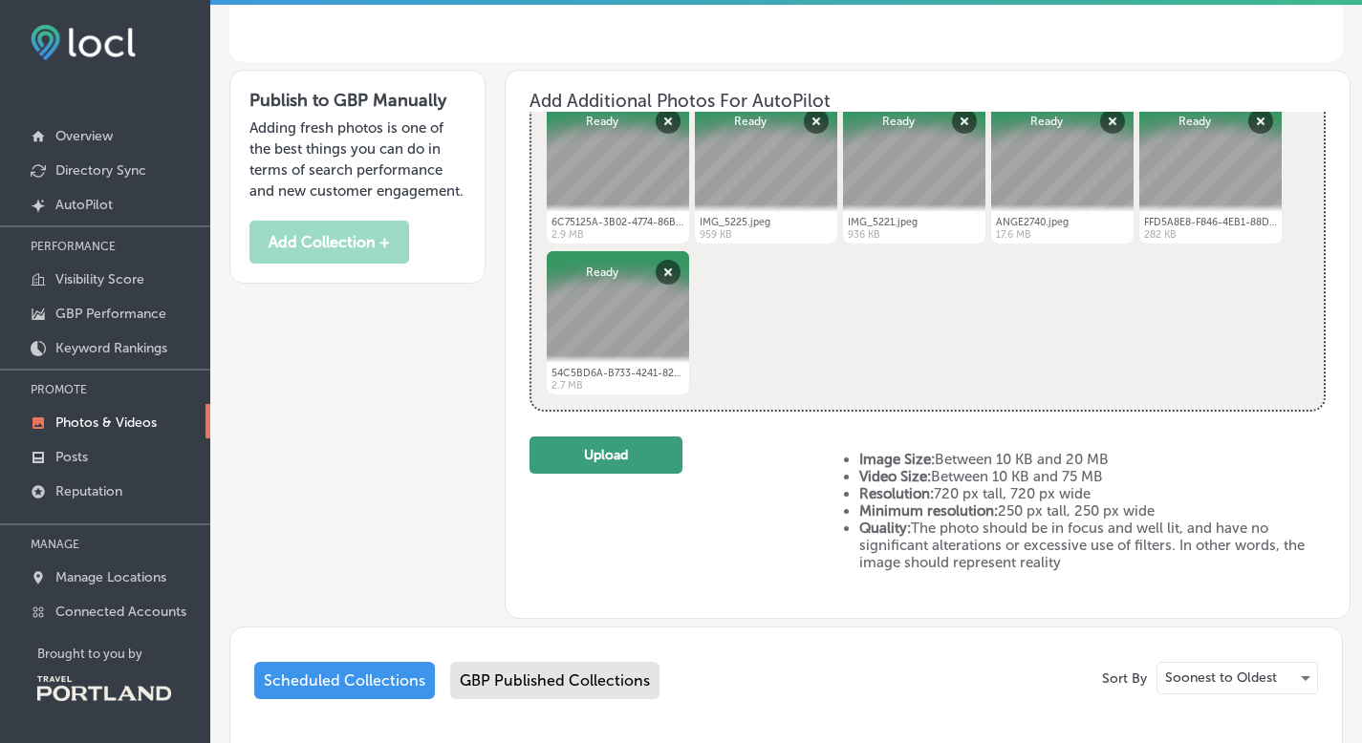
click at [601, 462] on button "Upload" at bounding box center [605, 455] width 153 height 37
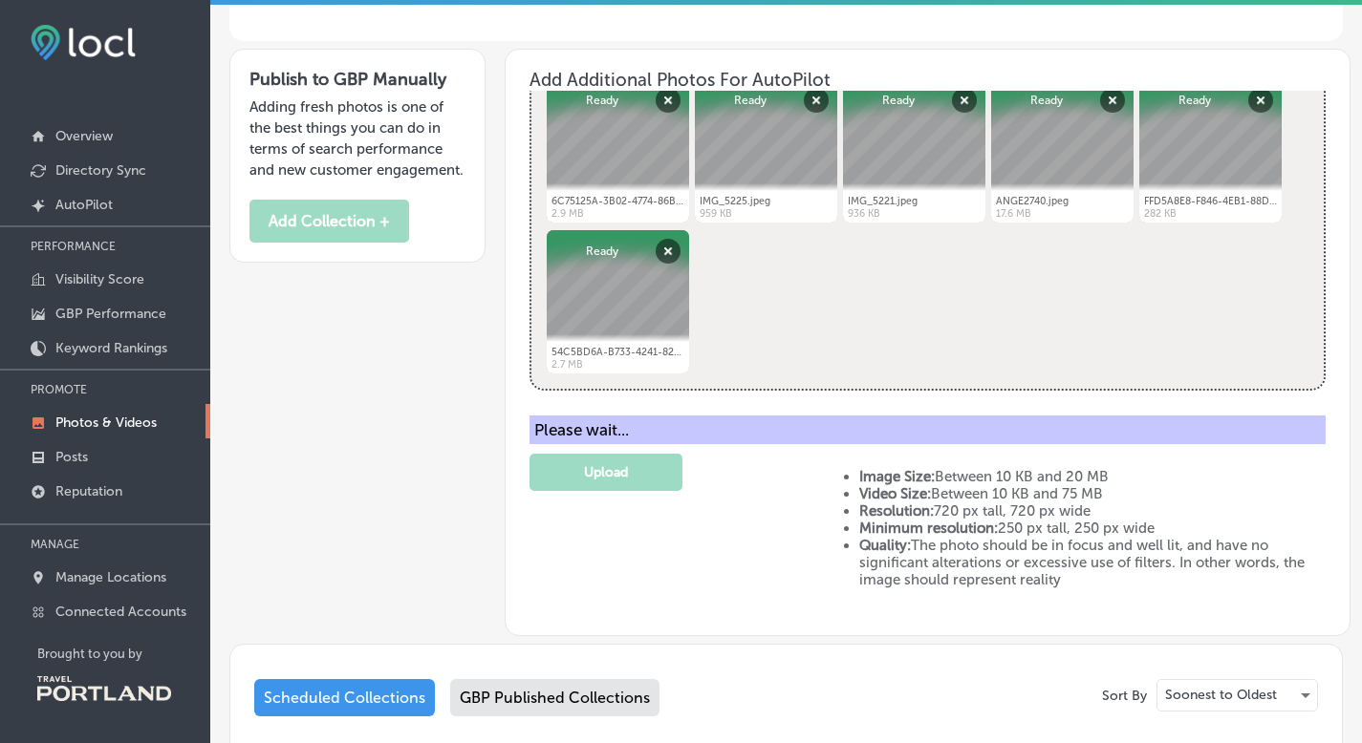
scroll to position [0, 0]
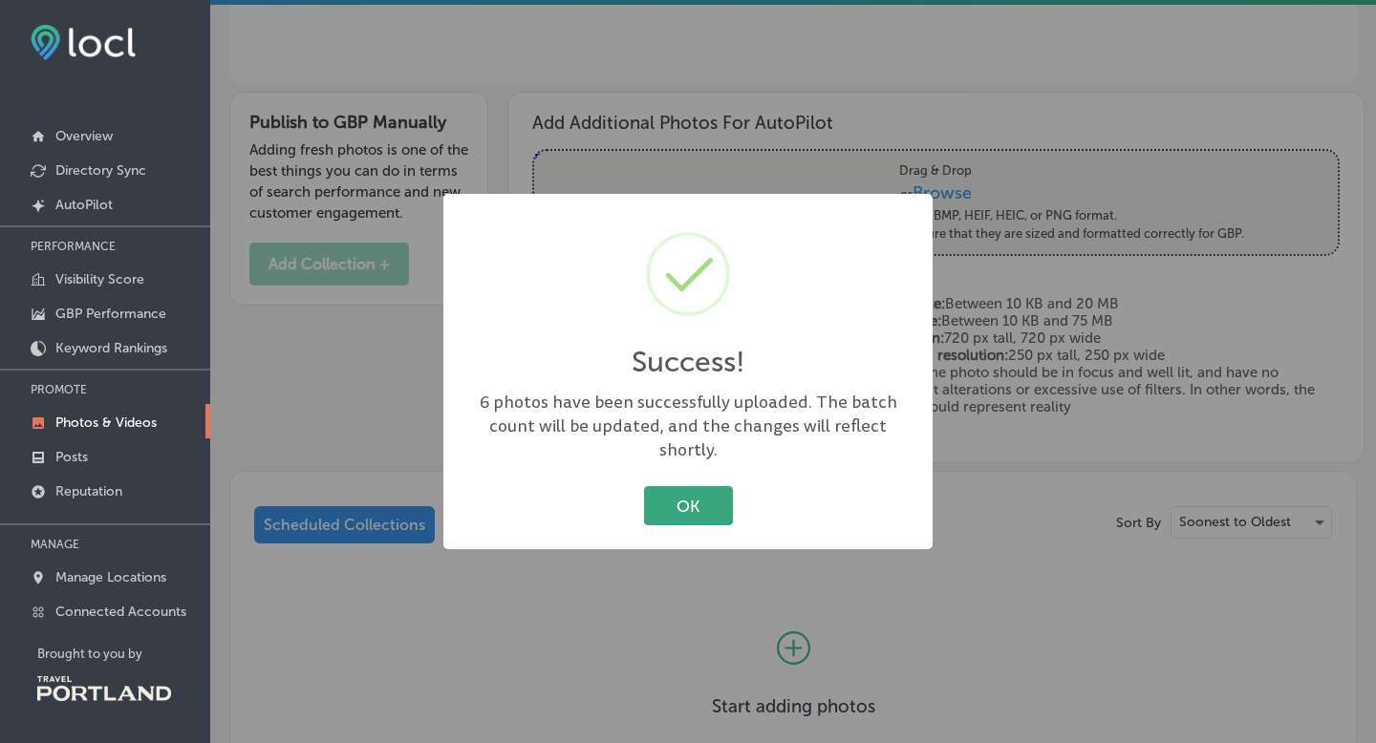
click at [692, 491] on button "OK" at bounding box center [688, 505] width 89 height 39
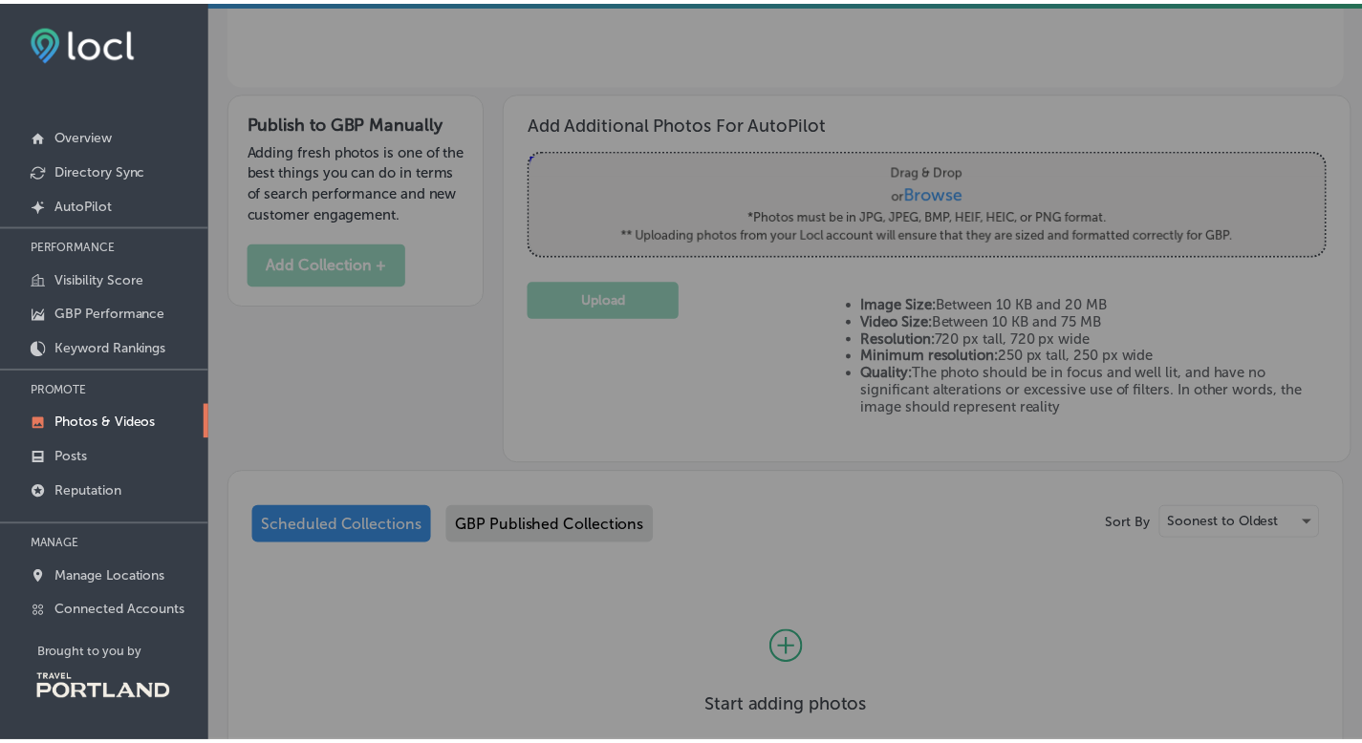
scroll to position [430, 0]
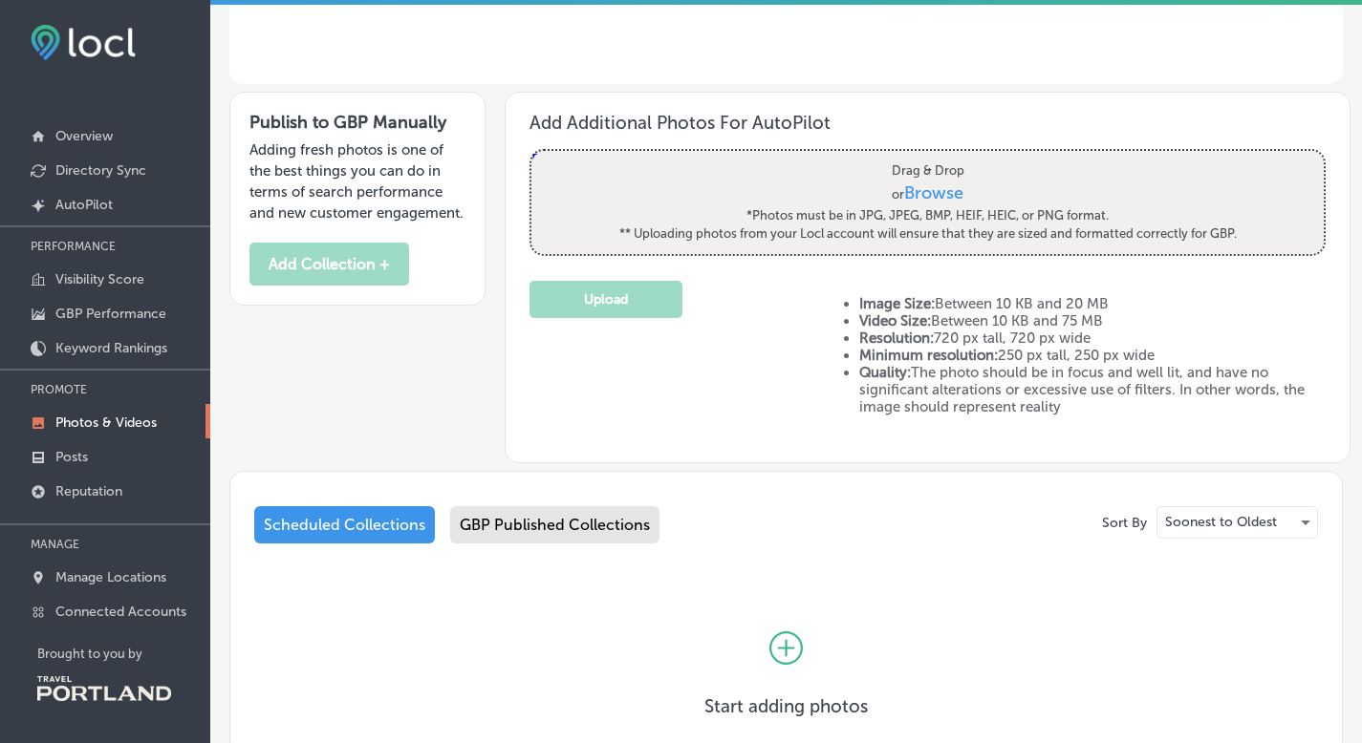
click at [929, 192] on span "Browse" at bounding box center [933, 193] width 59 height 21
click at [929, 157] on input "Drag & Drop or Browse *Photos must be in JPG, JPEG, BMP, HEIF, HEIC, or PNG for…" at bounding box center [927, 154] width 792 height 6
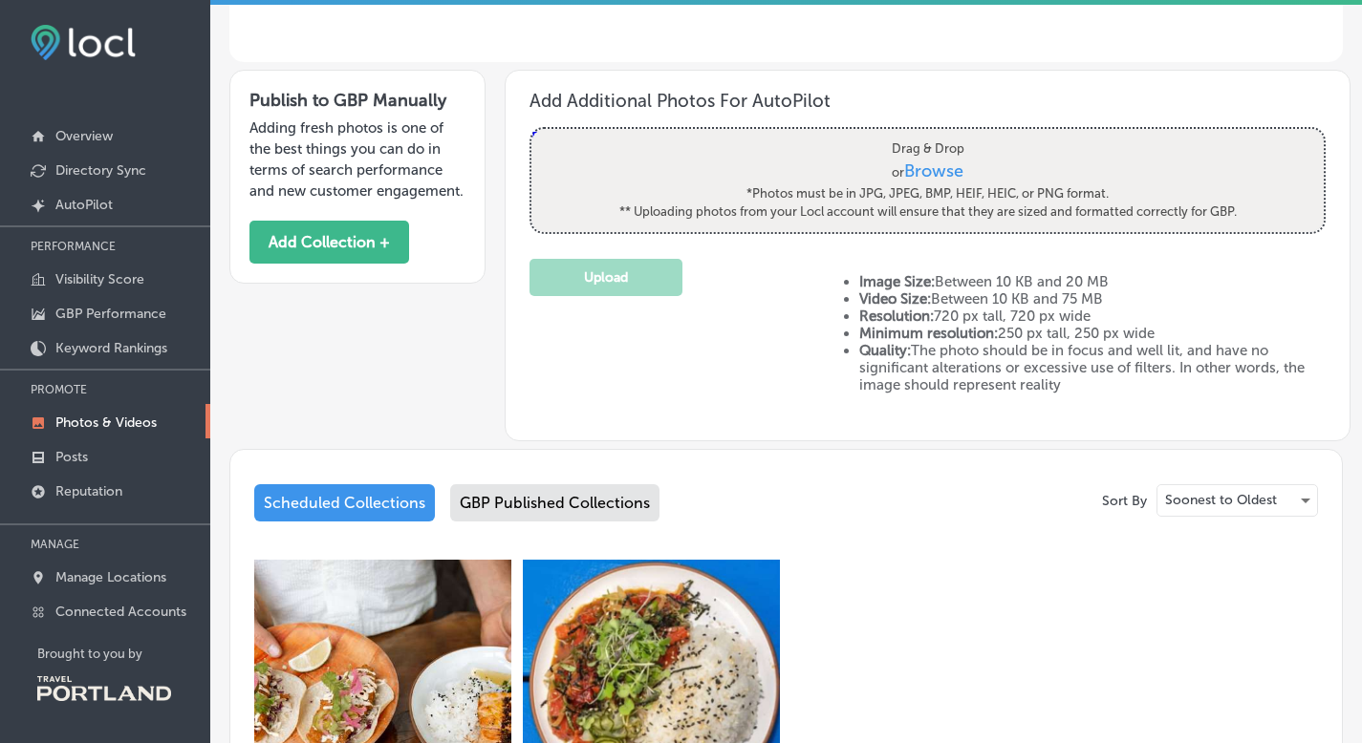
type input "C:\fakepath\Pintxo Party_LFCC .png"
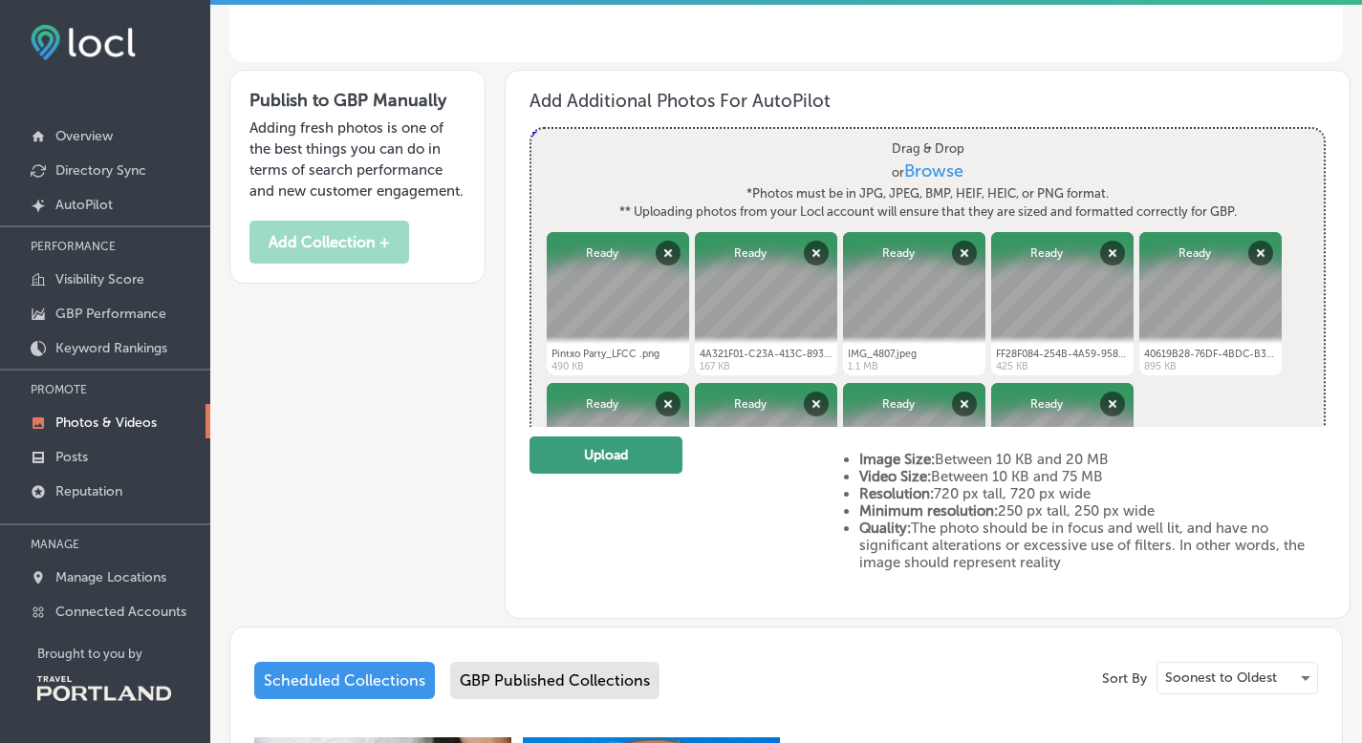
click at [604, 456] on button "Upload" at bounding box center [605, 455] width 153 height 37
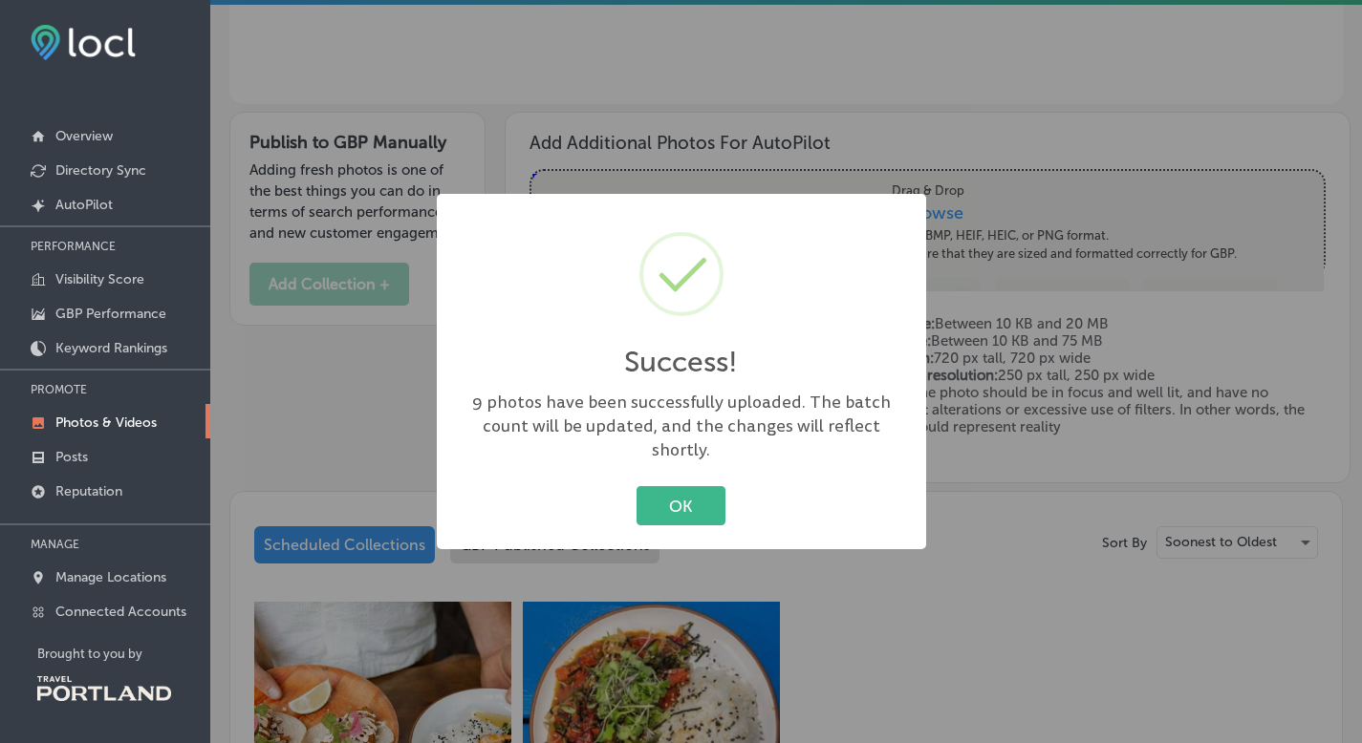
scroll to position [431, 0]
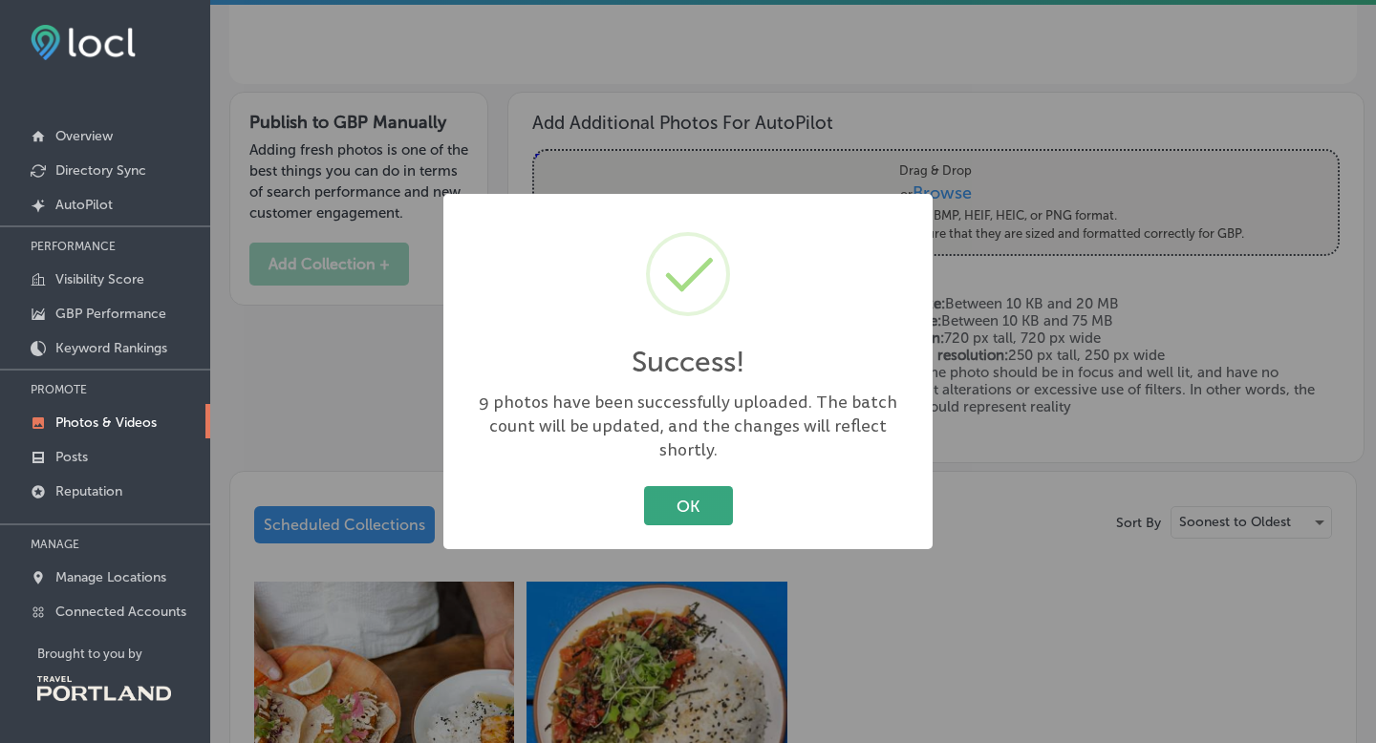
click at [708, 488] on button "OK" at bounding box center [688, 505] width 89 height 39
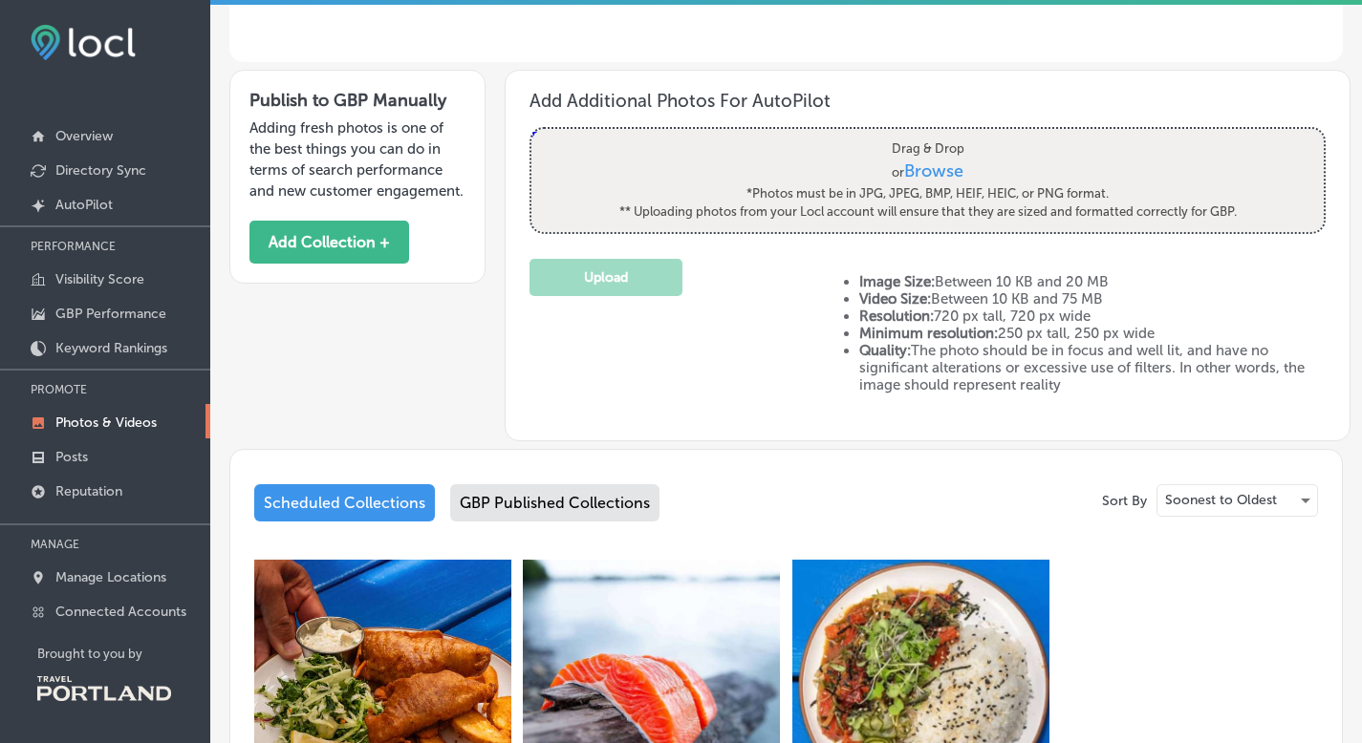
scroll to position [783, 0]
